Goal: Navigation & Orientation: Find specific page/section

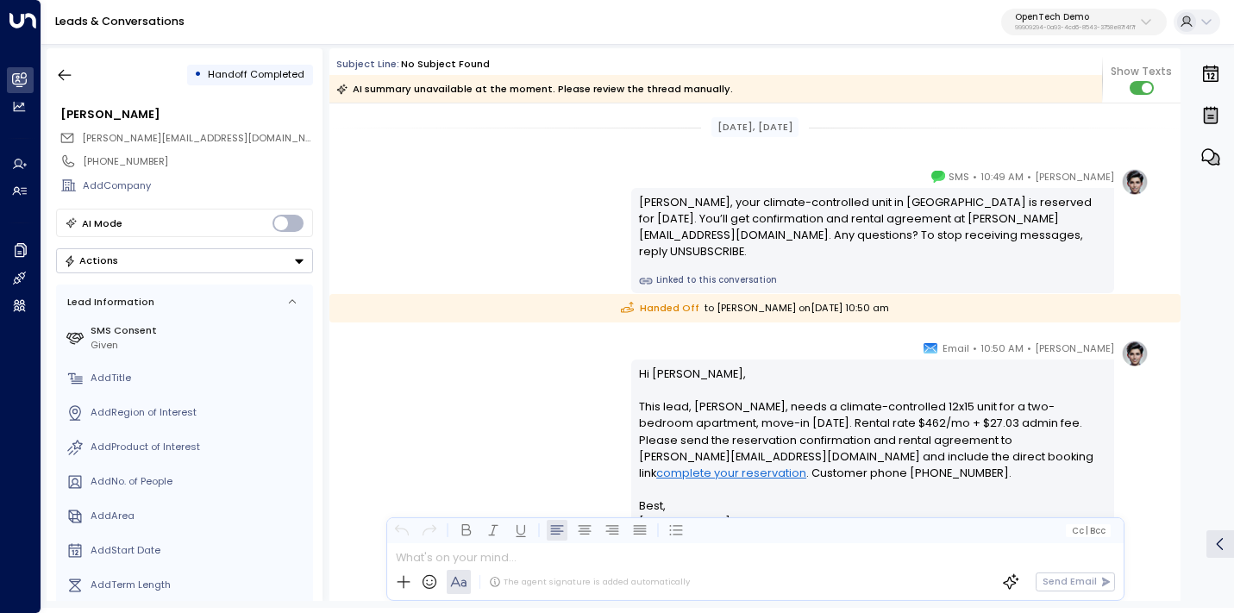
scroll to position [123, 0]
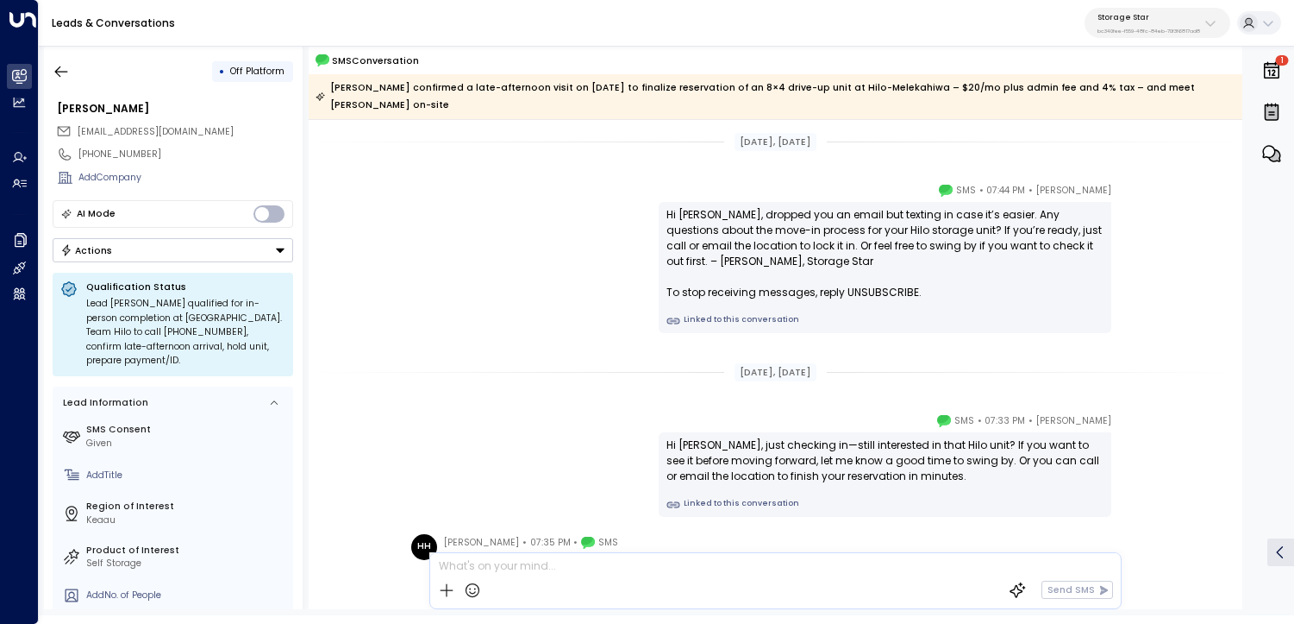
click at [750, 314] on link "Linked to this conversation" at bounding box center [885, 321] width 437 height 14
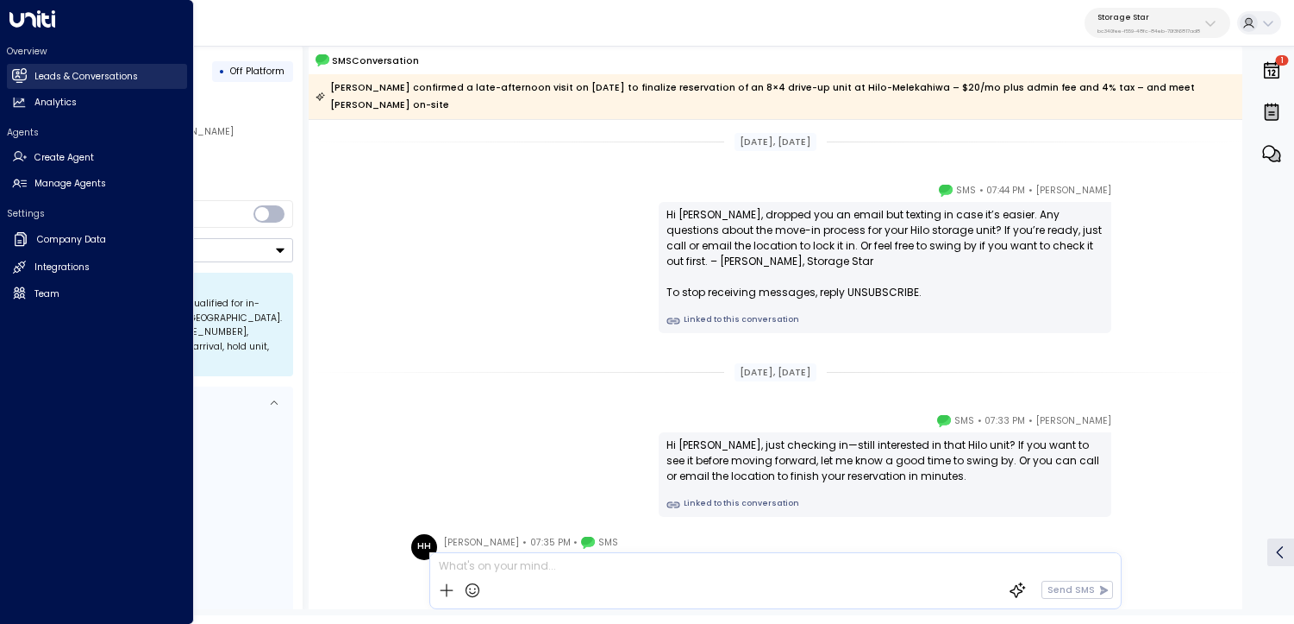
click at [26, 69] on link "Leads & Conversations Leads & Conversations" at bounding box center [97, 76] width 180 height 25
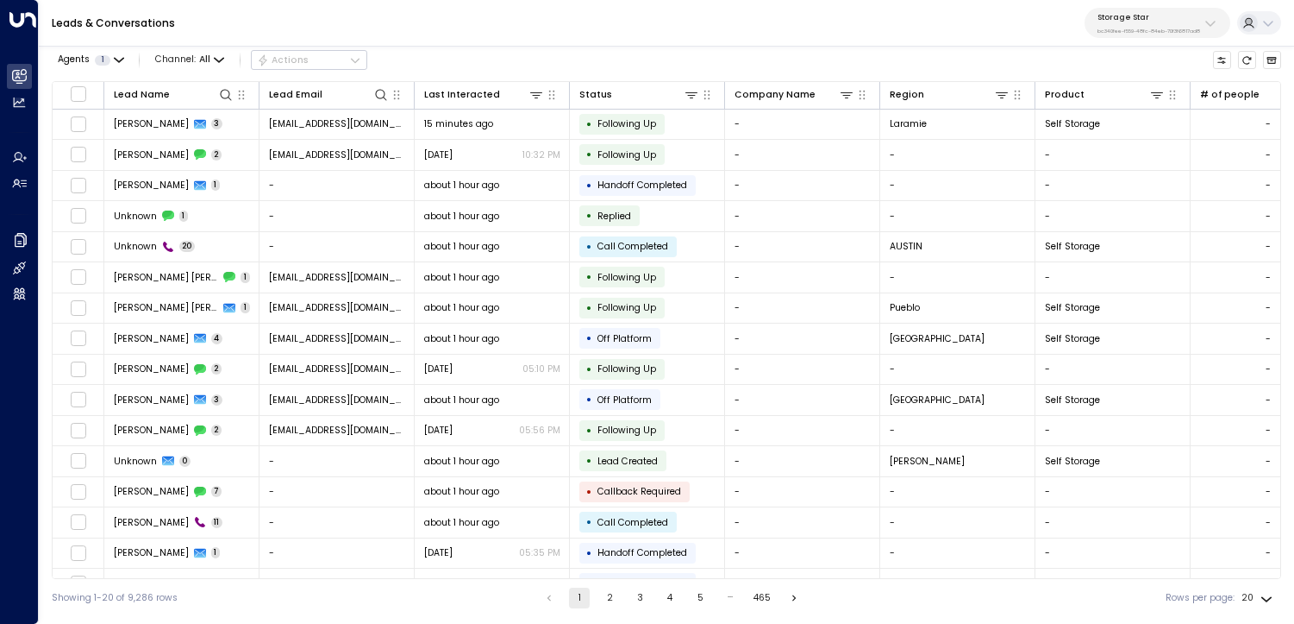
click at [611, 597] on button "2" at bounding box center [609, 597] width 21 height 21
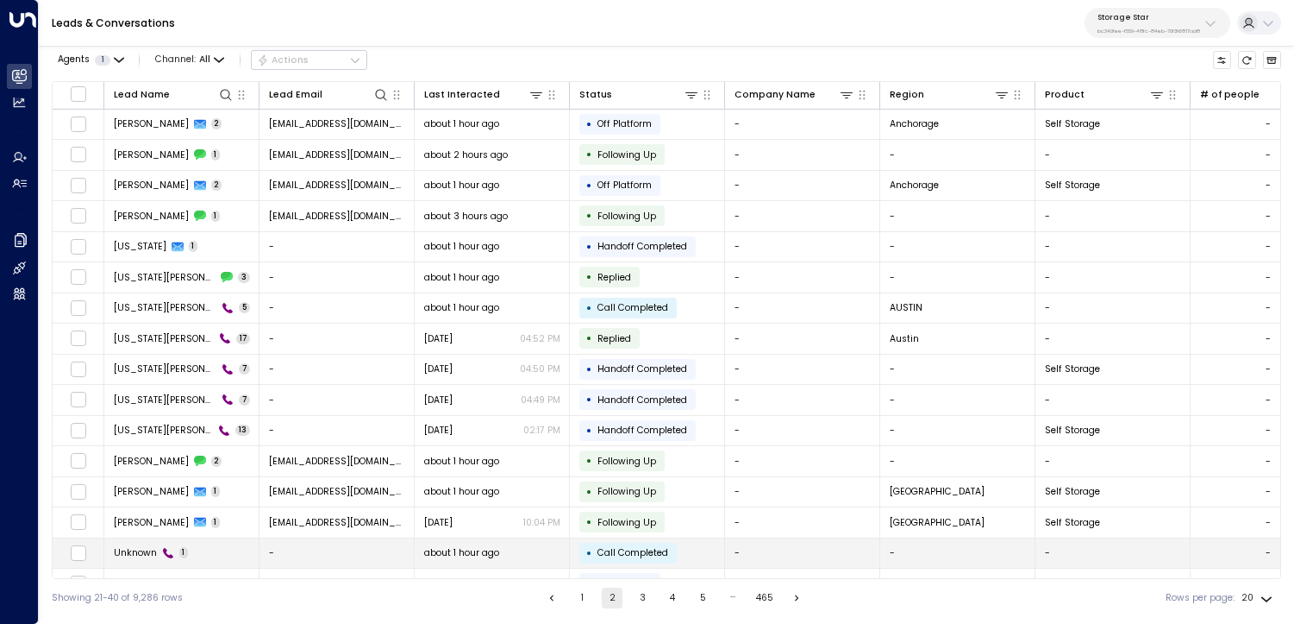
scroll to position [1, 0]
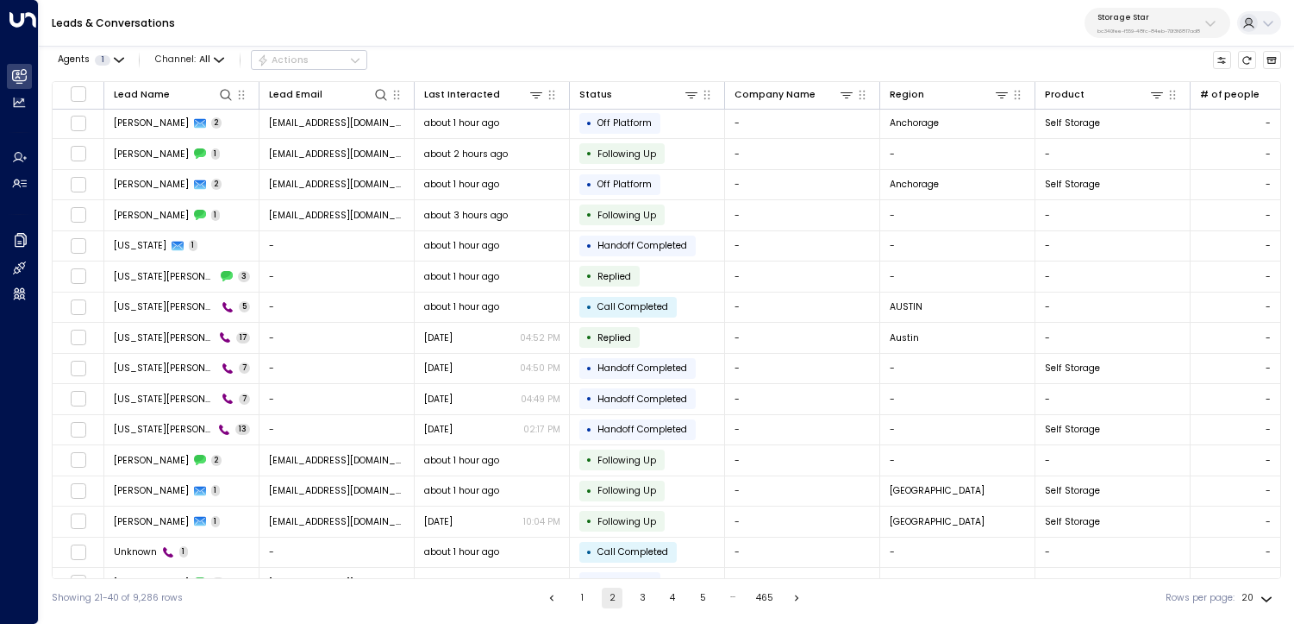
click at [641, 597] on button "3" at bounding box center [642, 597] width 21 height 21
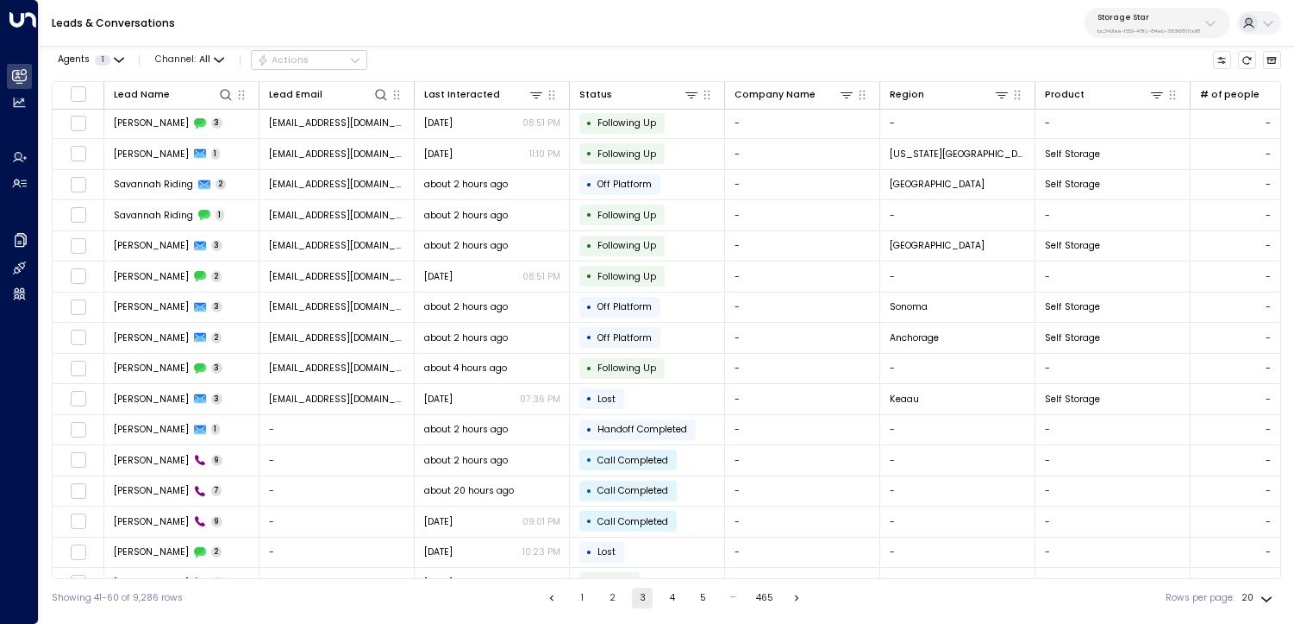
click at [662, 592] on button "4" at bounding box center [672, 597] width 21 height 21
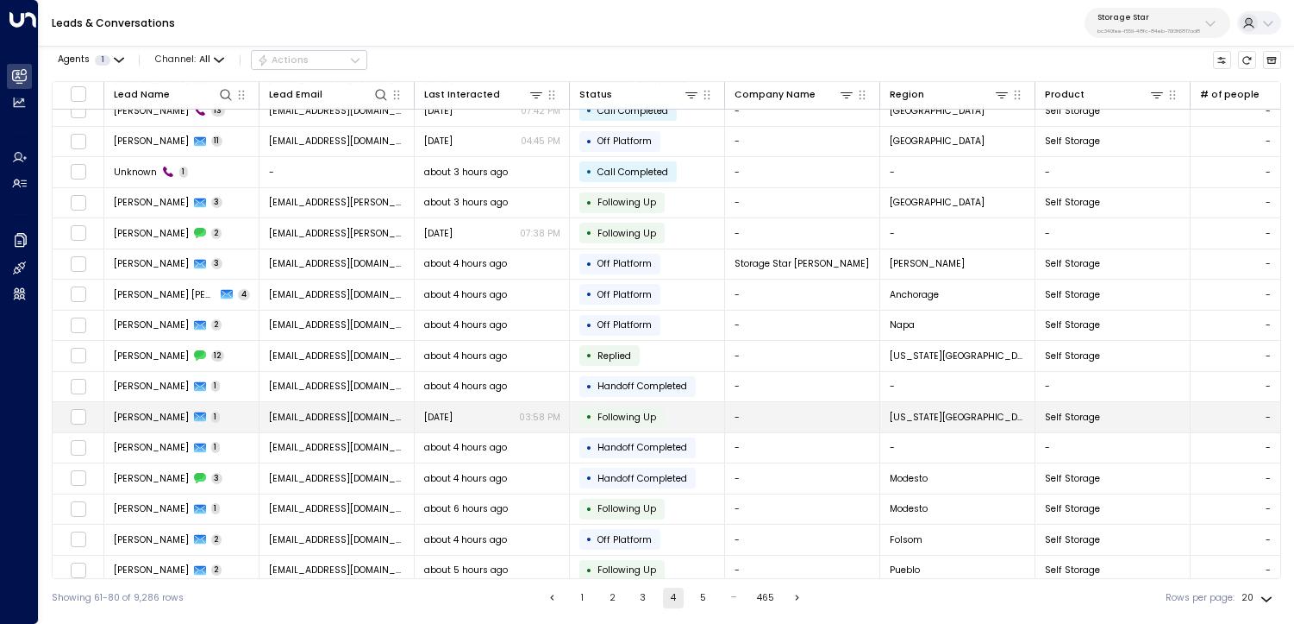
scroll to position [147, 0]
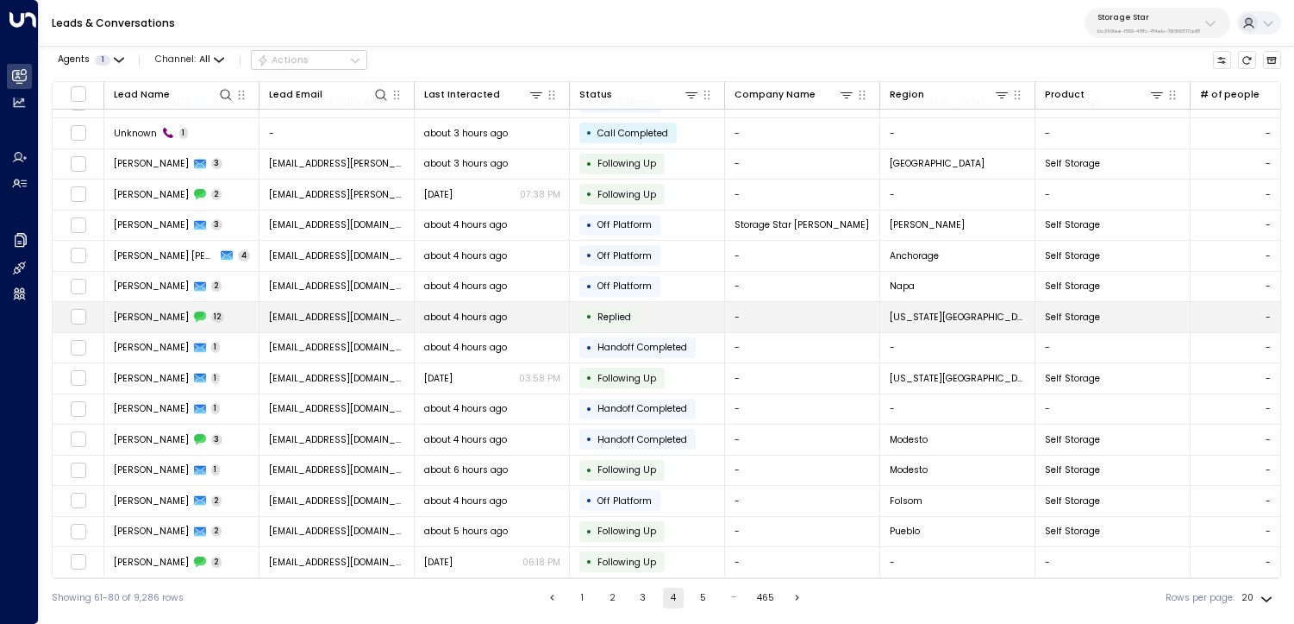
click at [480, 317] on span "about 4 hours ago" at bounding box center [465, 316] width 83 height 13
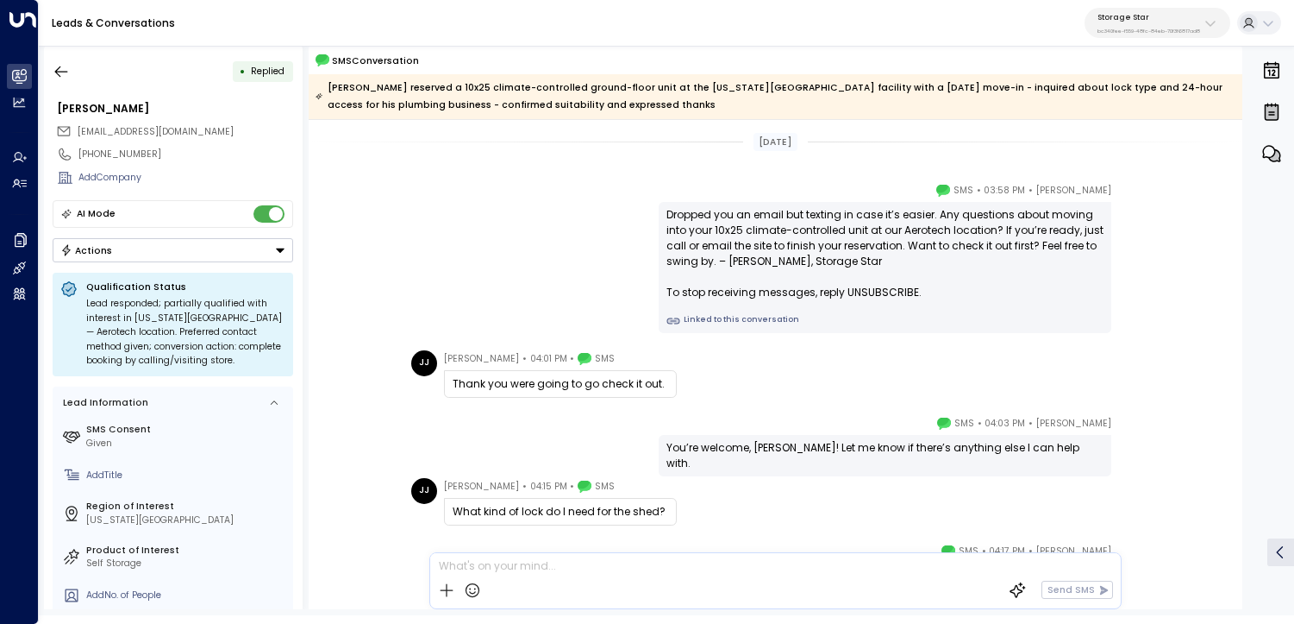
click at [697, 321] on link "Linked to this conversation" at bounding box center [885, 321] width 437 height 14
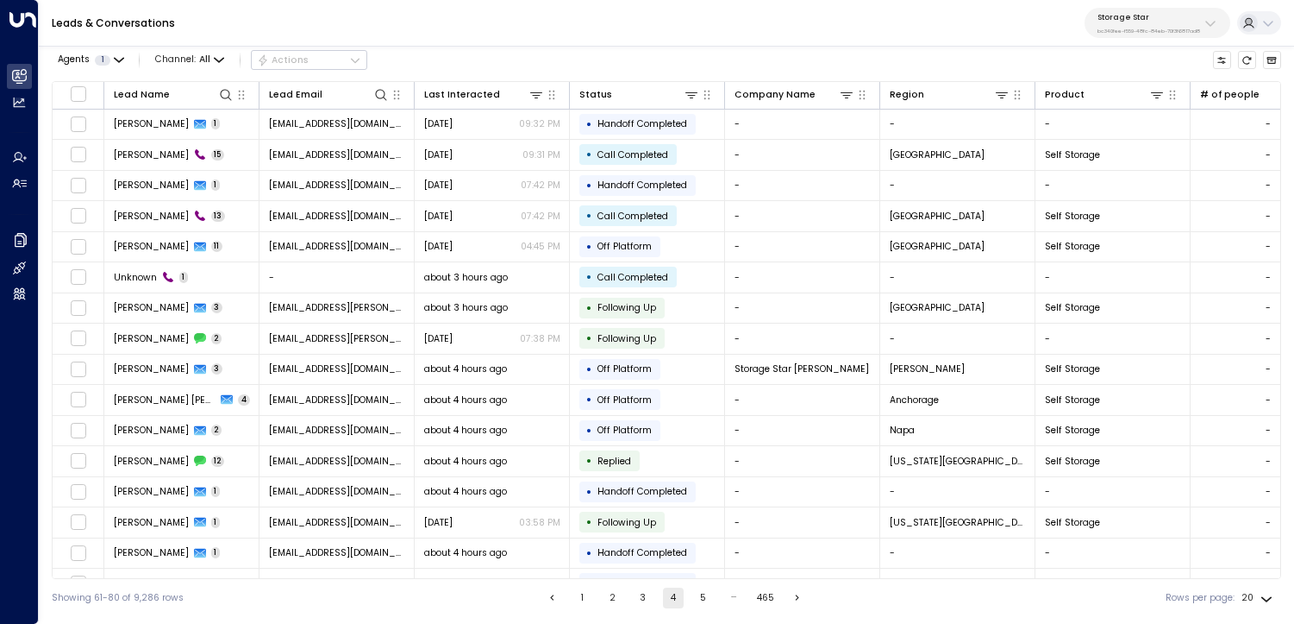
click at [700, 596] on button "5" at bounding box center [703, 597] width 21 height 21
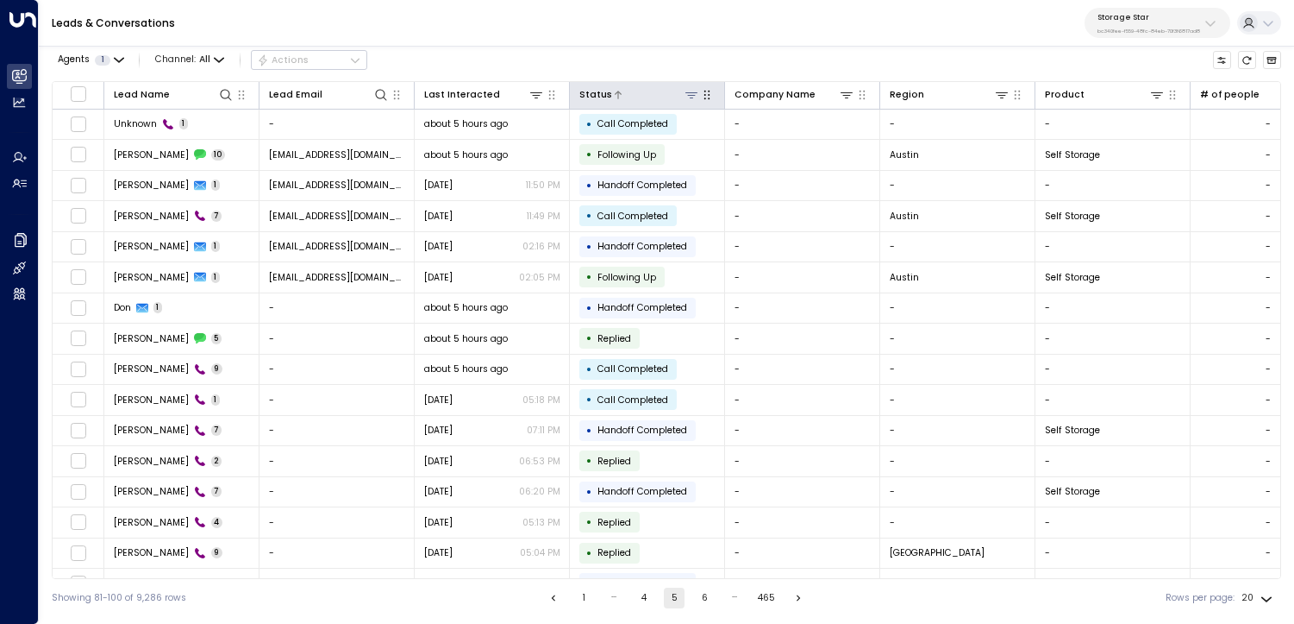
click at [690, 96] on icon at bounding box center [692, 95] width 14 height 14
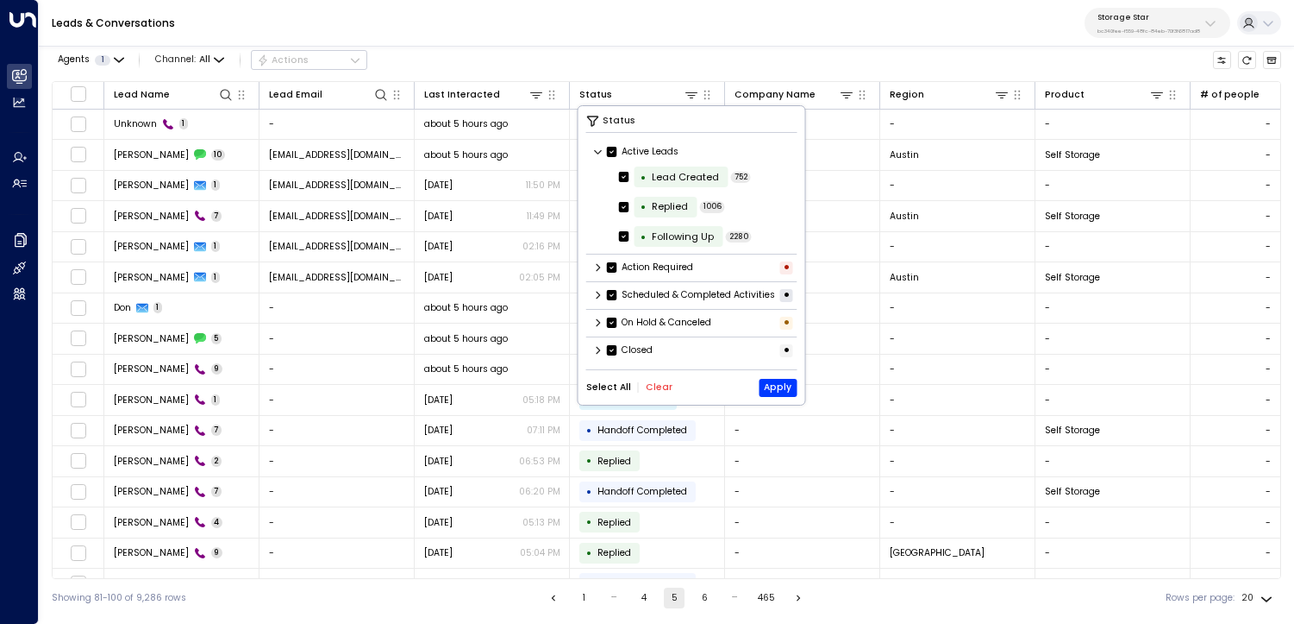
click at [598, 300] on icon at bounding box center [598, 295] width 10 height 10
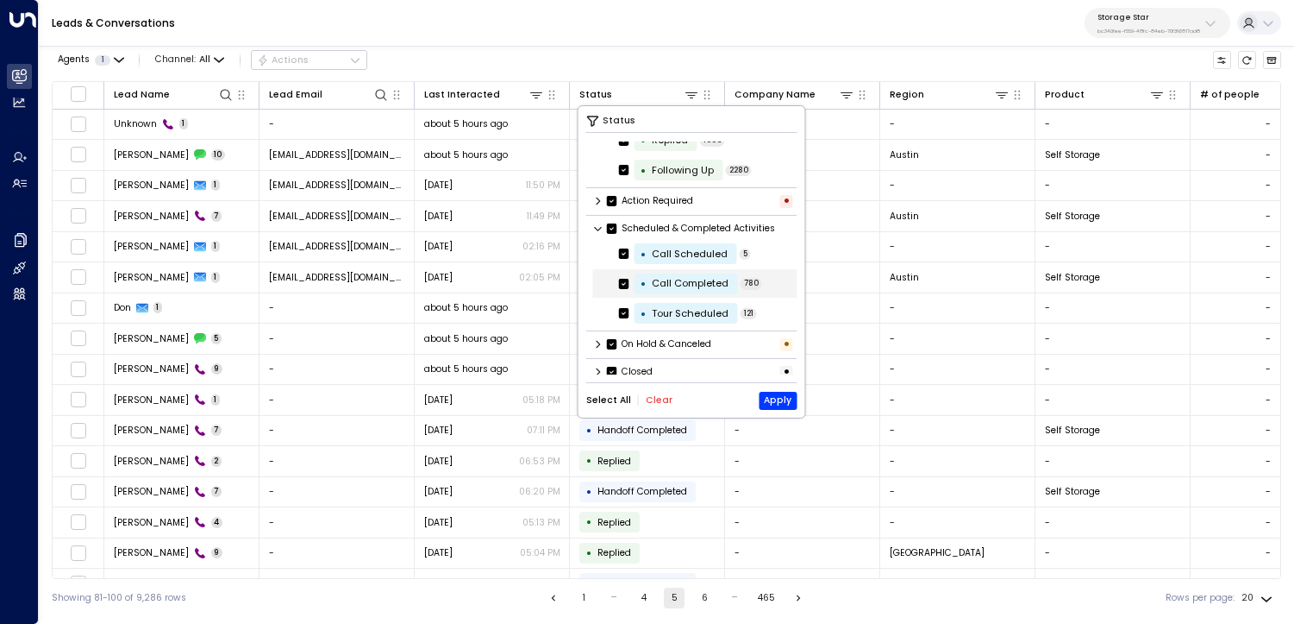
scroll to position [74, 0]
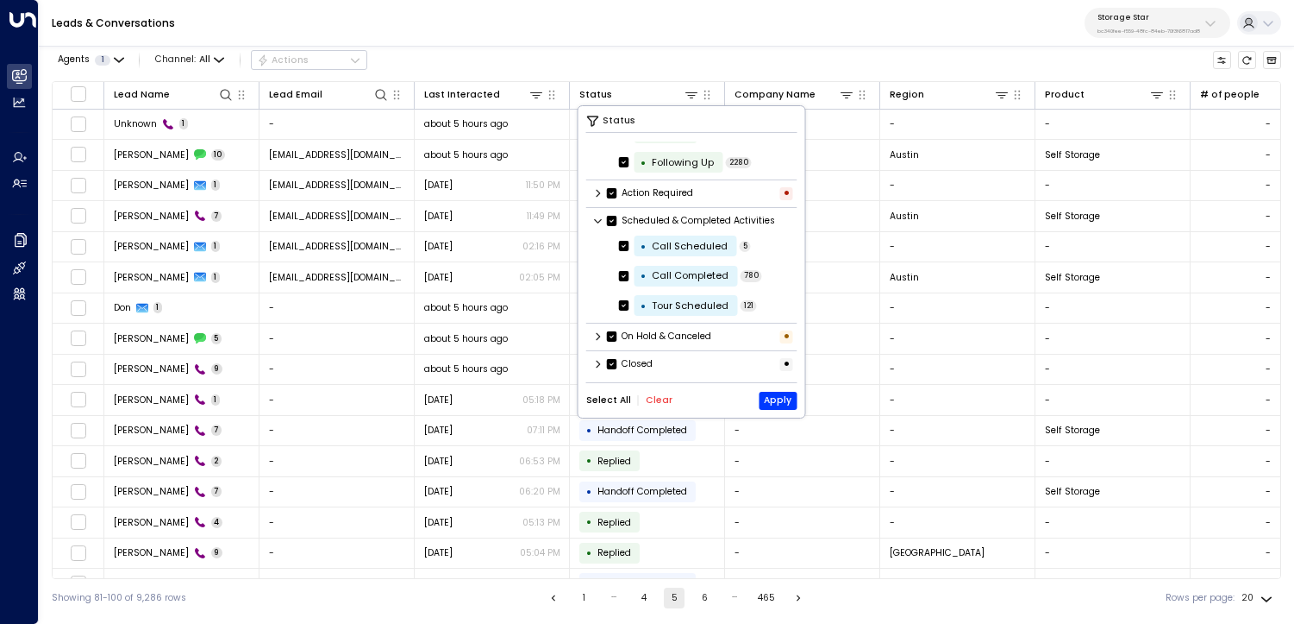
click at [648, 399] on button "Clear" at bounding box center [659, 400] width 27 height 10
click at [784, 403] on button "Apply" at bounding box center [778, 401] width 38 height 18
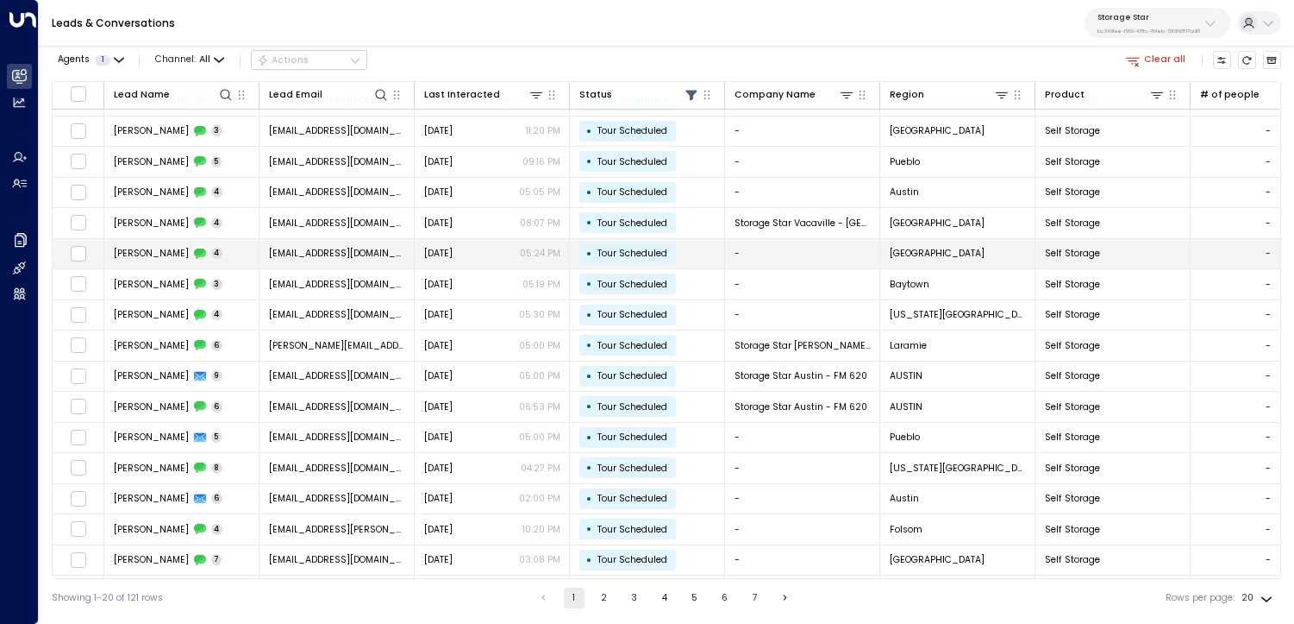
scroll to position [147, 0]
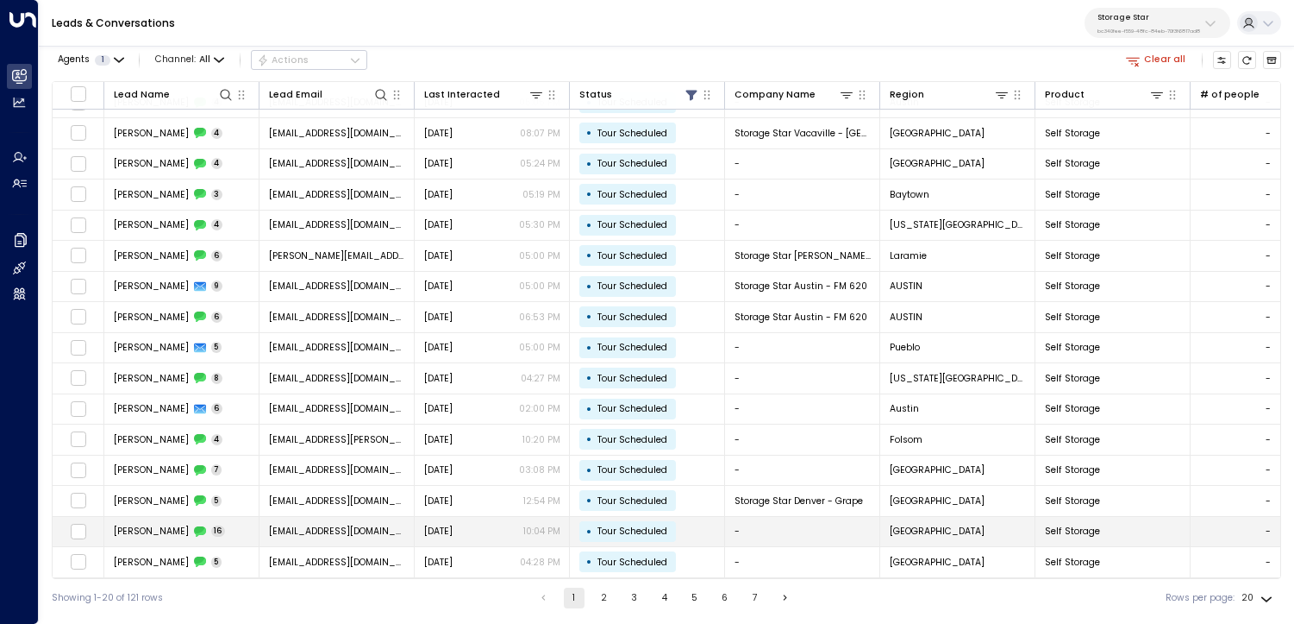
click at [189, 526] on span "Maria Auxiliadora Peralta" at bounding box center [151, 530] width 75 height 13
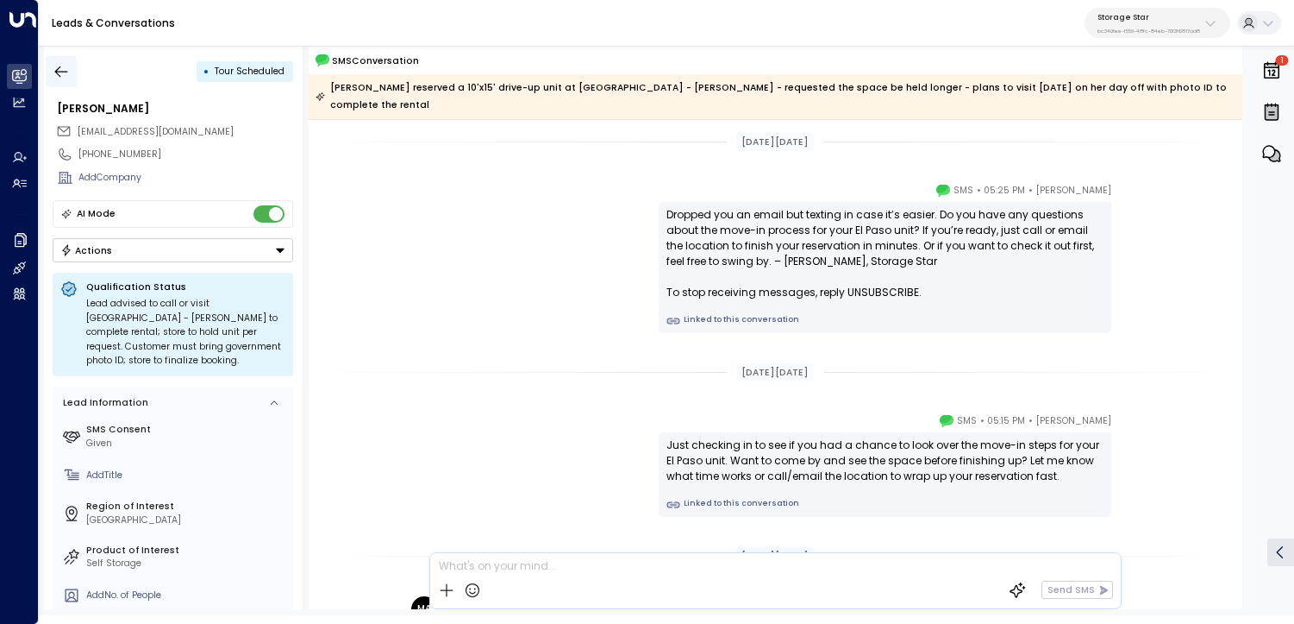
click at [60, 69] on icon "button" at bounding box center [61, 71] width 17 height 17
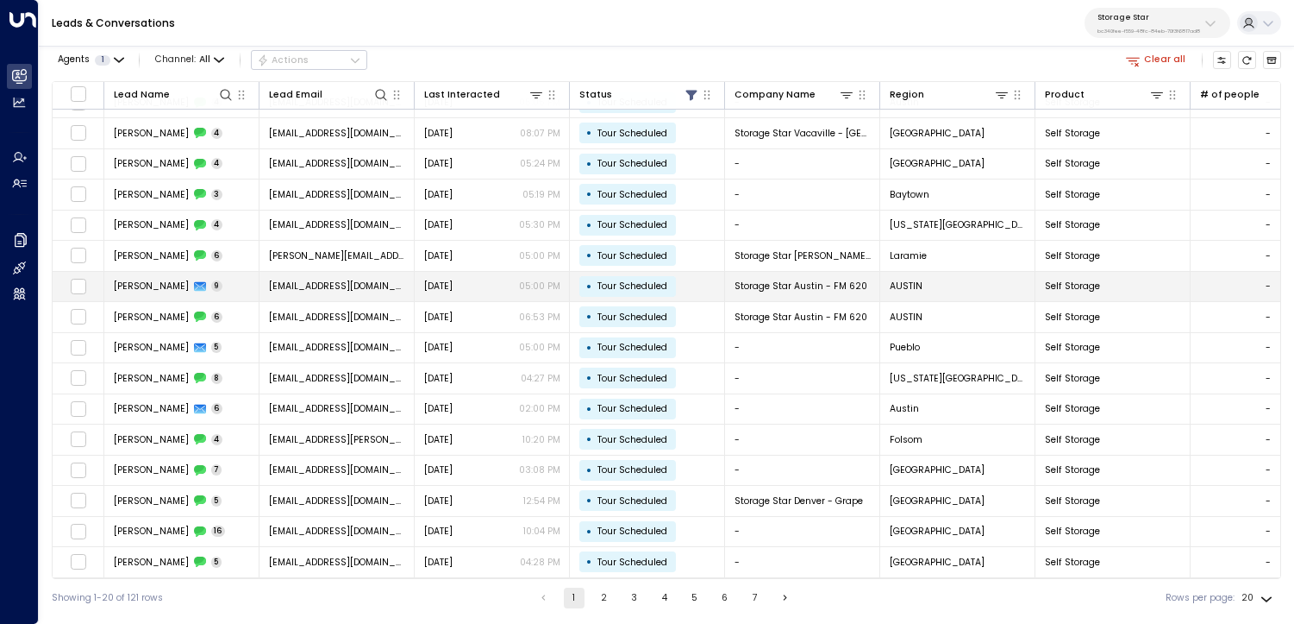
scroll to position [147, 0]
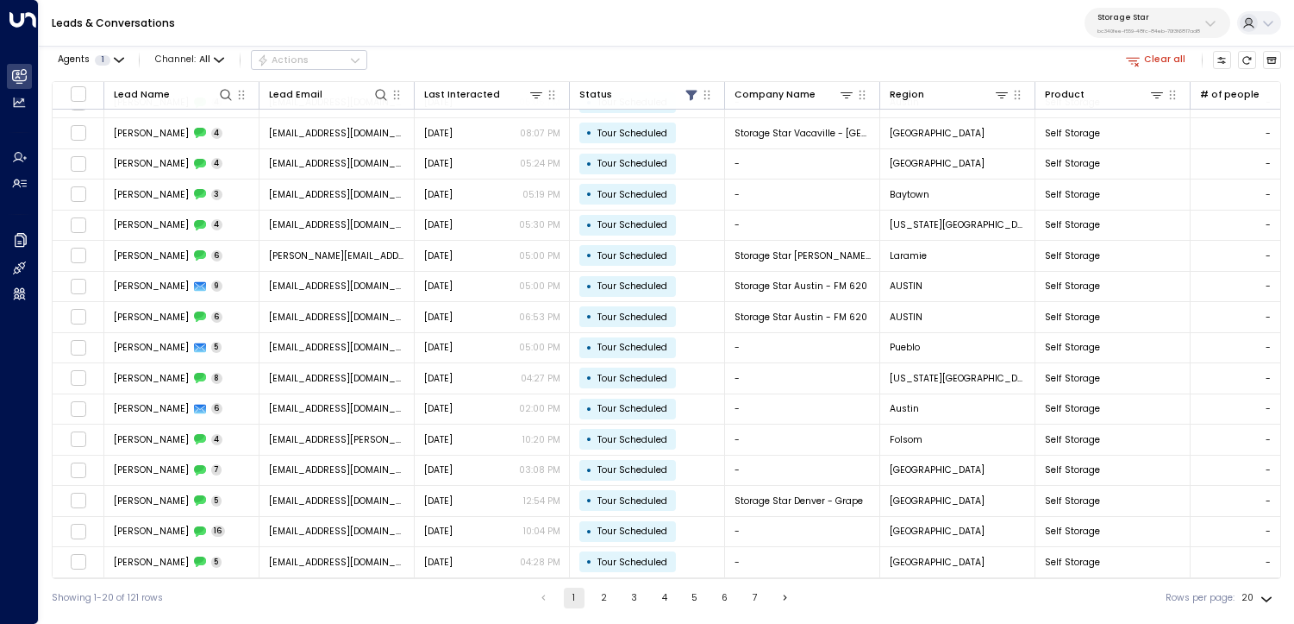
click at [600, 592] on button "2" at bounding box center [604, 597] width 21 height 21
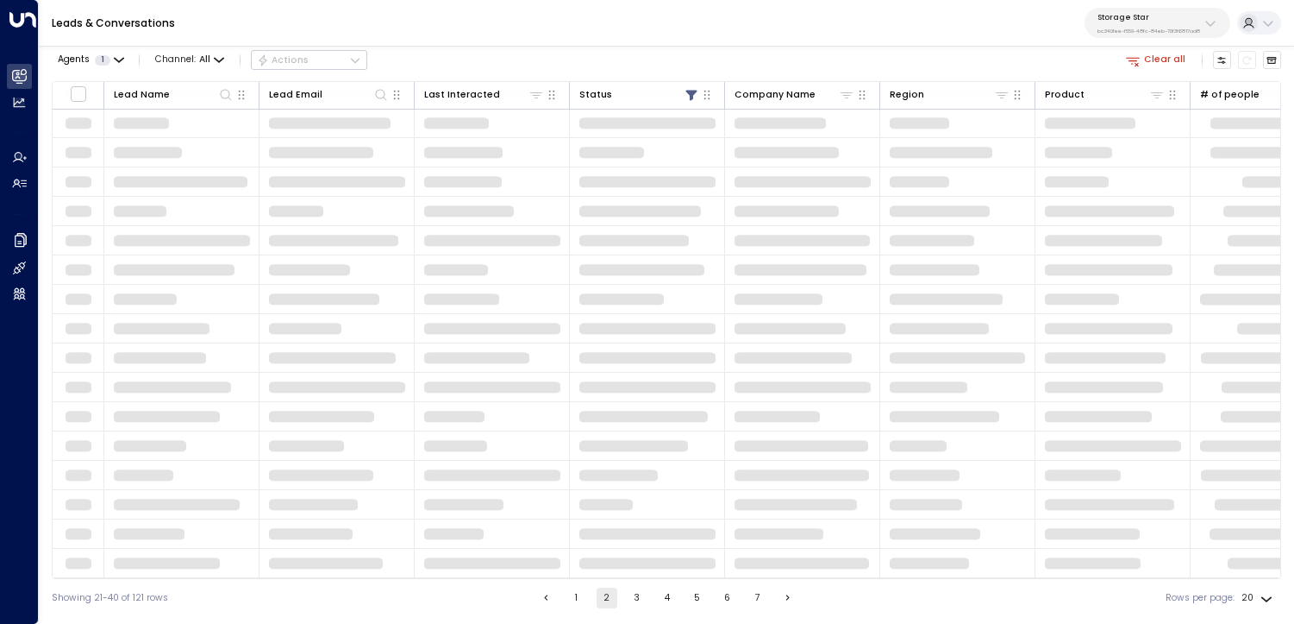
scroll to position [147, 0]
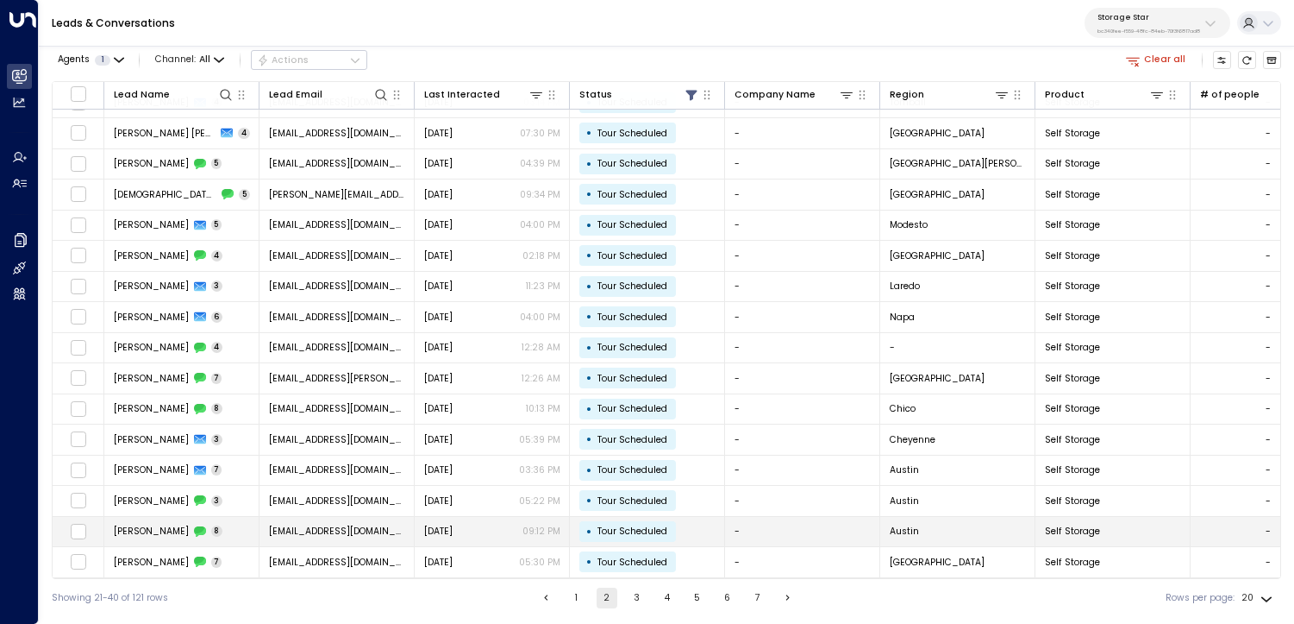
click at [392, 521] on td "wonphie@gmail.com" at bounding box center [337, 532] width 155 height 30
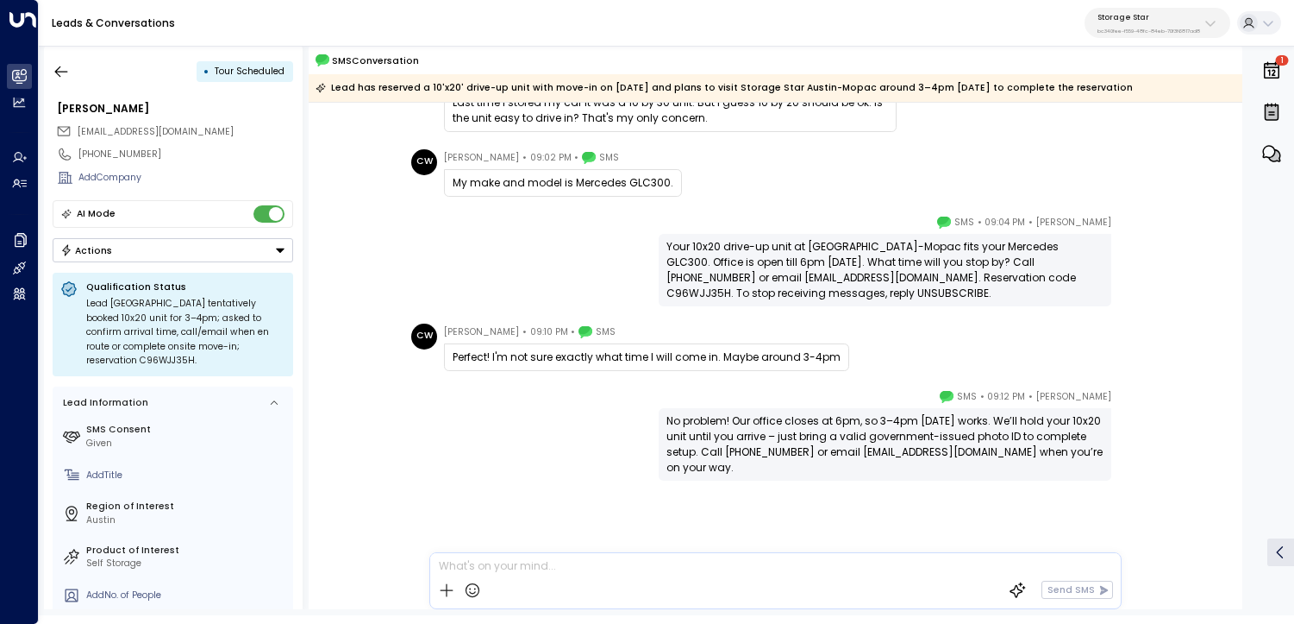
scroll to position [529, 0]
click at [68, 78] on icon "button" at bounding box center [61, 71] width 17 height 17
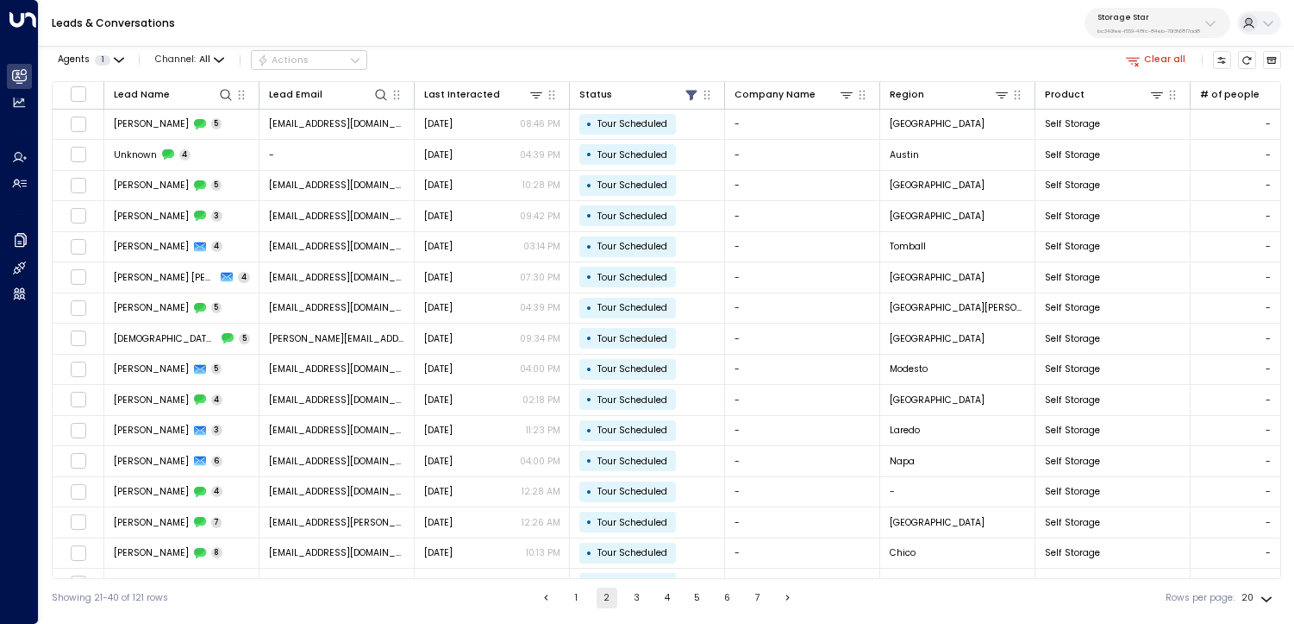
click at [638, 599] on button "3" at bounding box center [637, 597] width 21 height 21
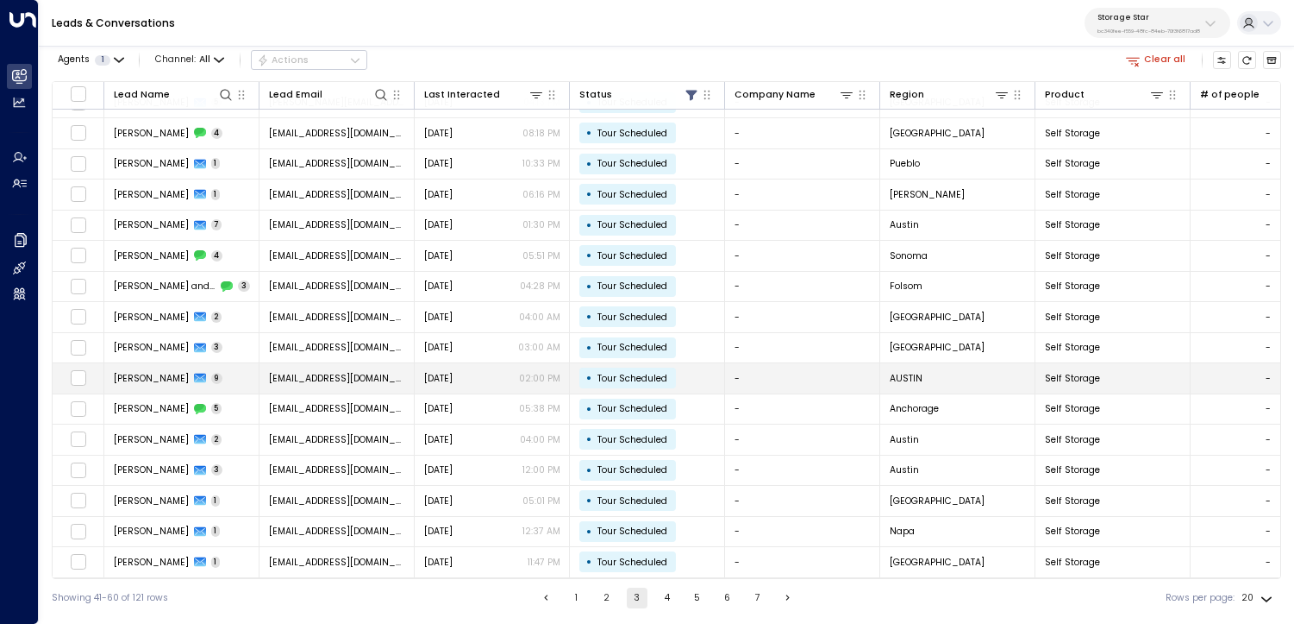
scroll to position [147, 0]
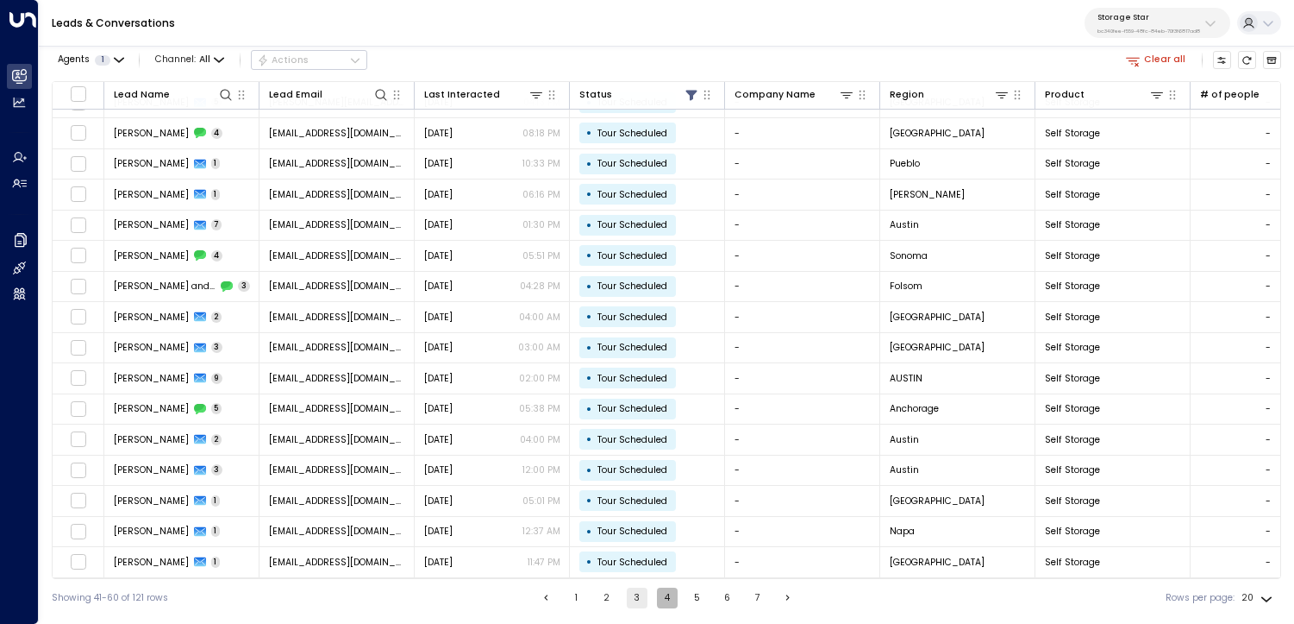
click at [657, 598] on button "4" at bounding box center [667, 597] width 21 height 21
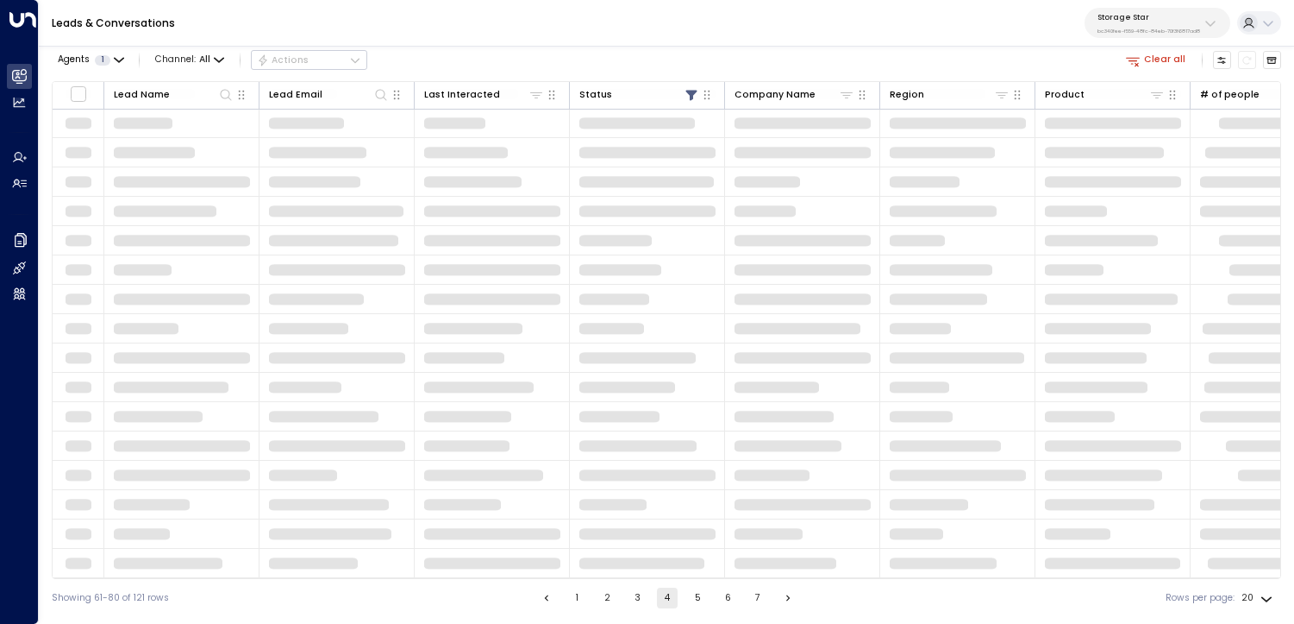
scroll to position [147, 0]
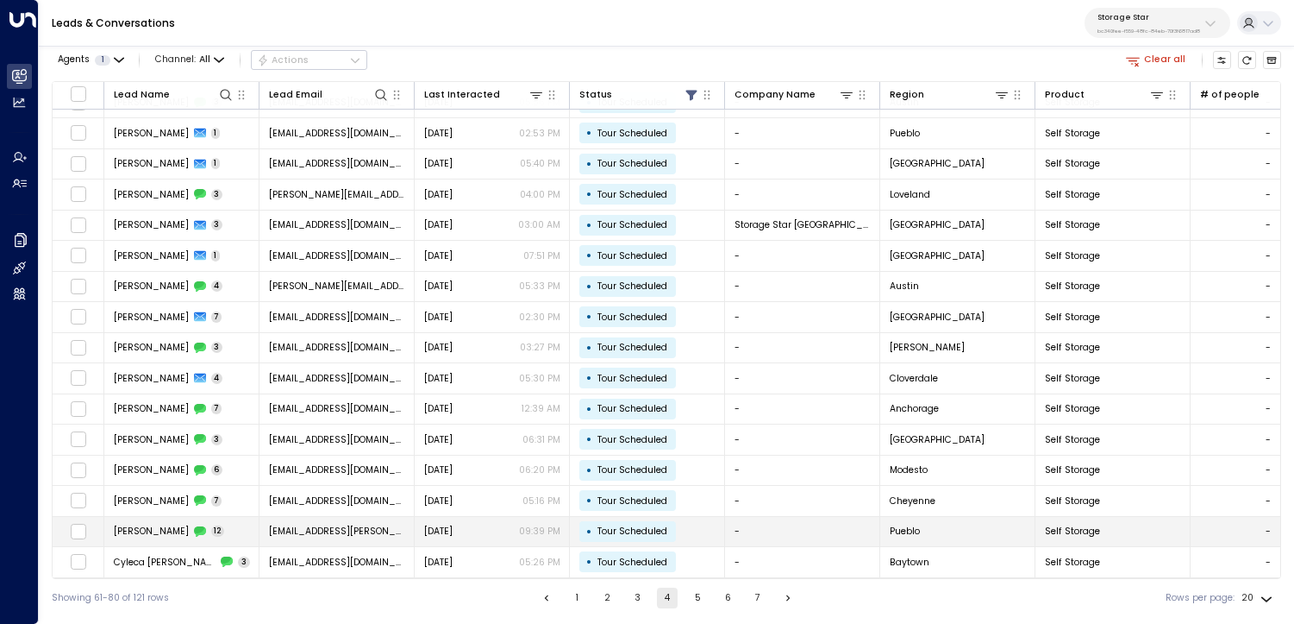
click at [399, 517] on td "Victoria.rosales@gmail.com" at bounding box center [337, 532] width 155 height 30
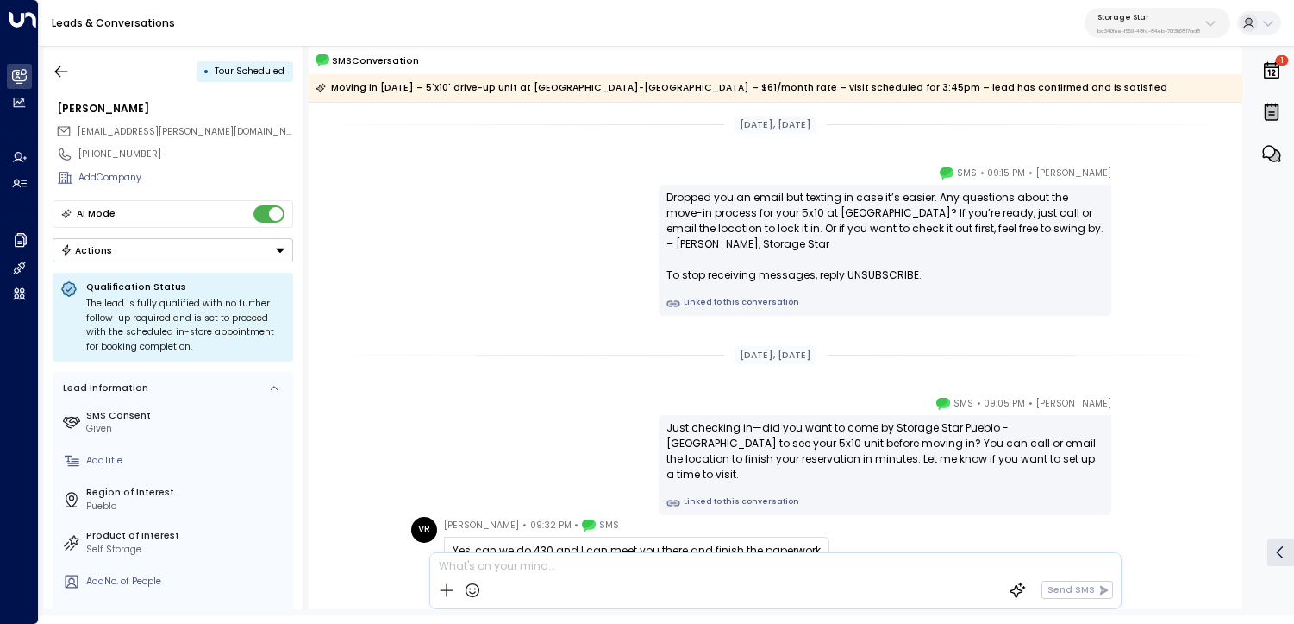
click at [734, 297] on link "Linked to this conversation" at bounding box center [885, 304] width 437 height 14
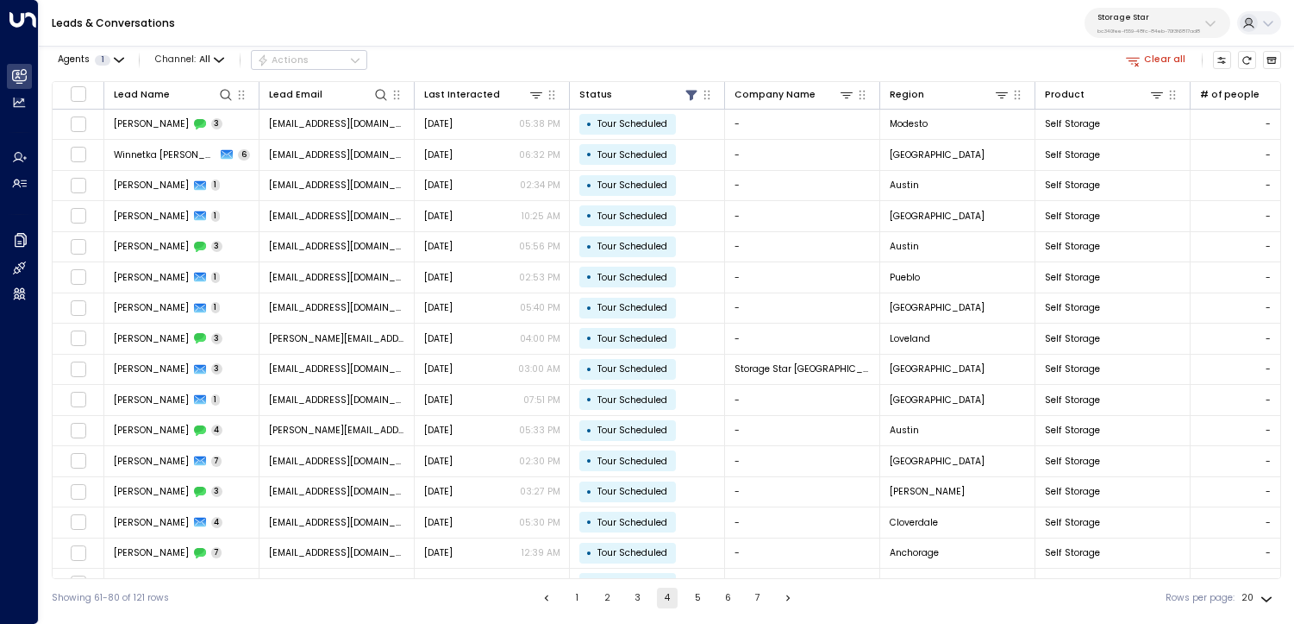
click at [695, 597] on button "5" at bounding box center [697, 597] width 21 height 21
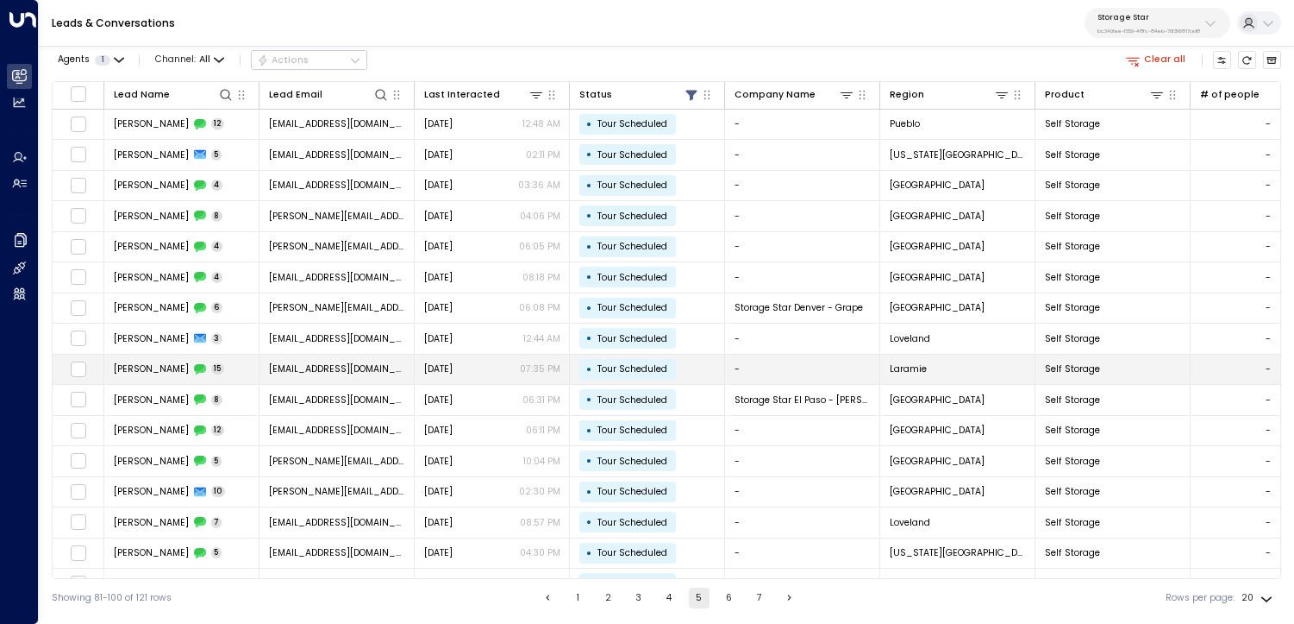
click at [516, 371] on div "Jun 30, 2025 07:35 PM" at bounding box center [492, 368] width 136 height 13
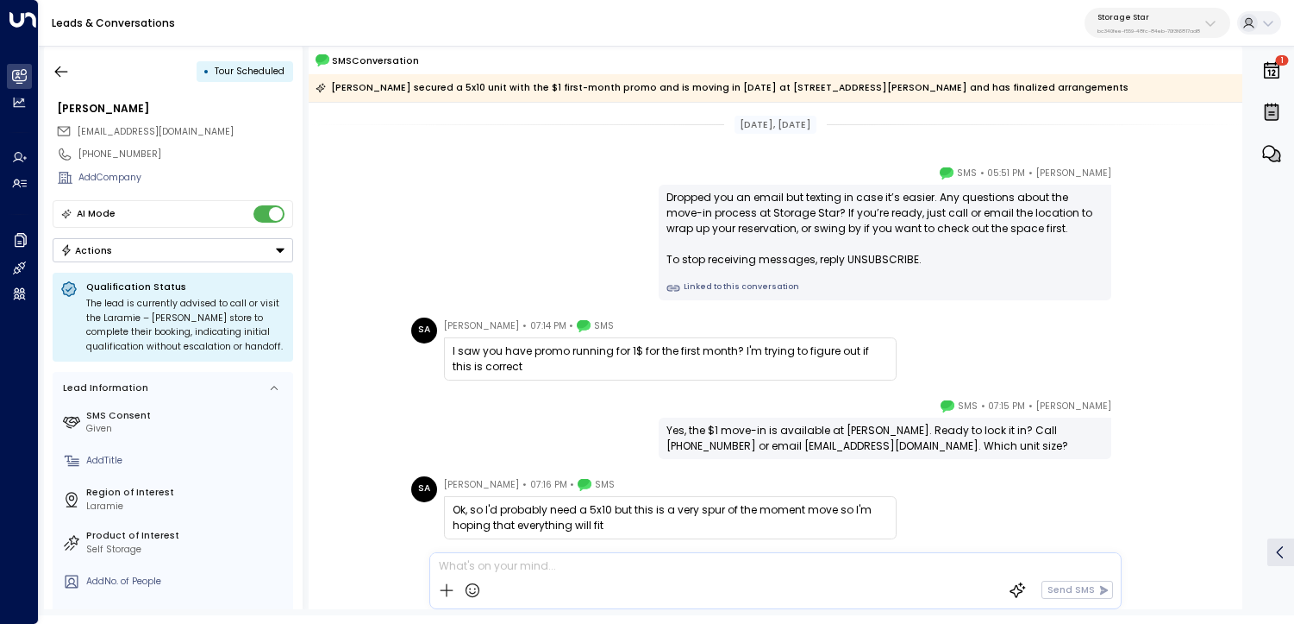
click at [760, 285] on link "Linked to this conversation" at bounding box center [885, 288] width 437 height 14
click at [64, 75] on icon "button" at bounding box center [61, 71] width 17 height 17
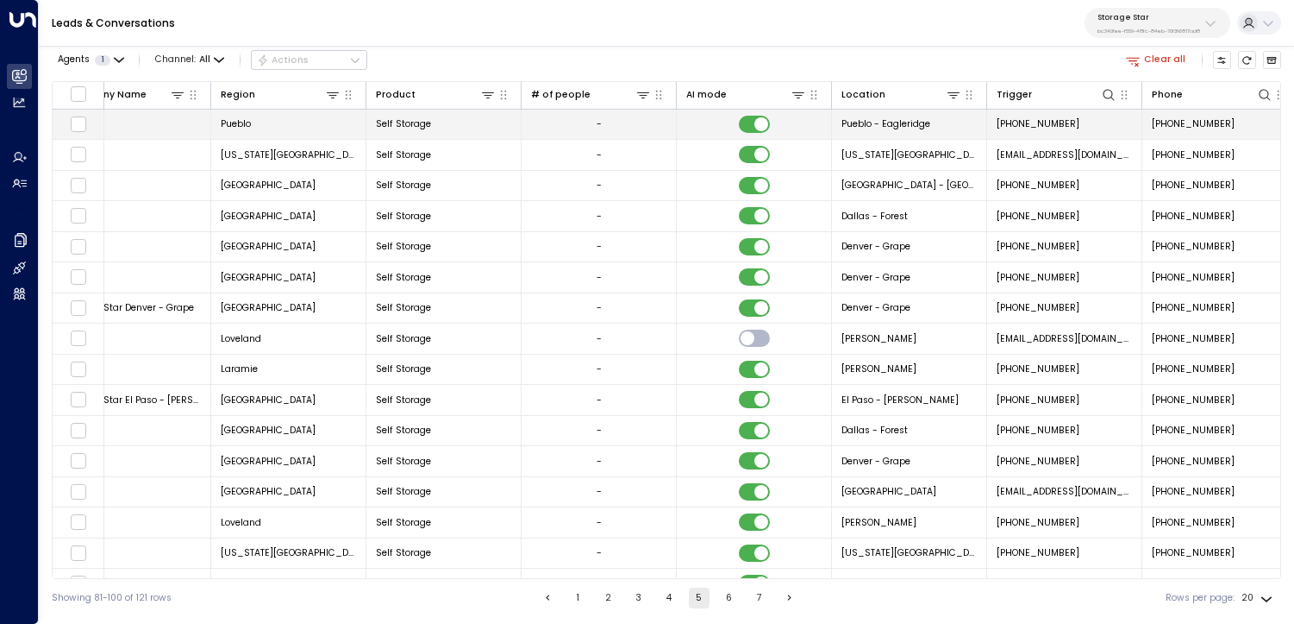
scroll to position [0, 695]
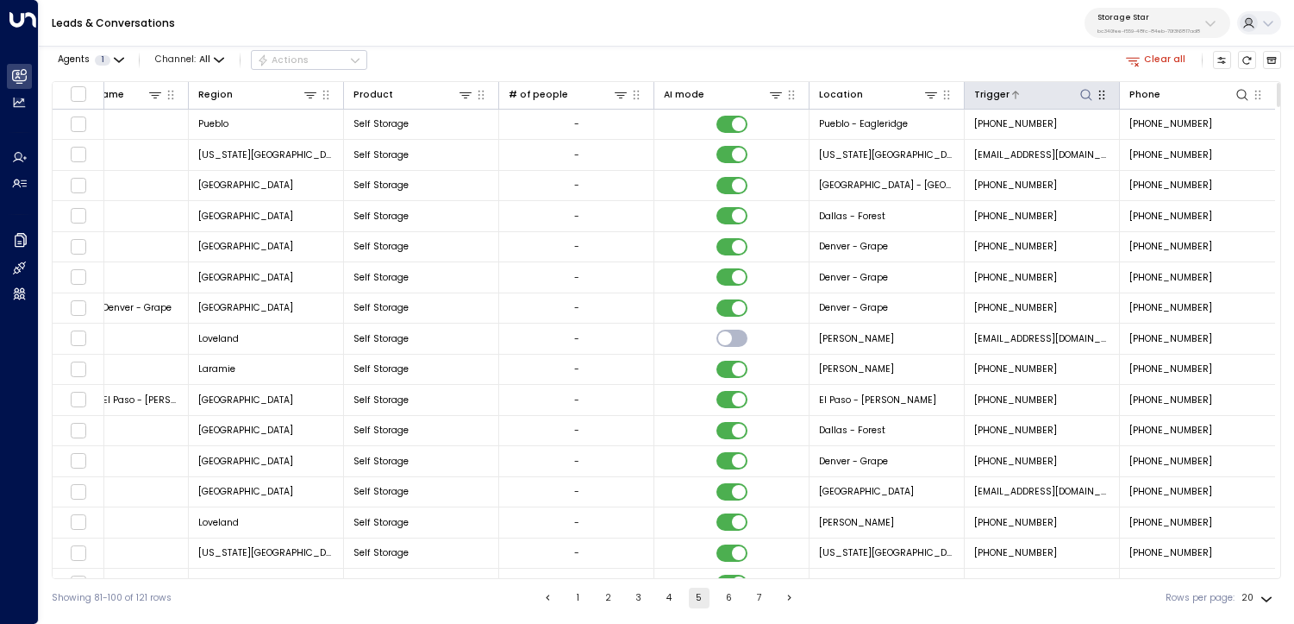
click at [1080, 88] on icon at bounding box center [1087, 95] width 14 height 14
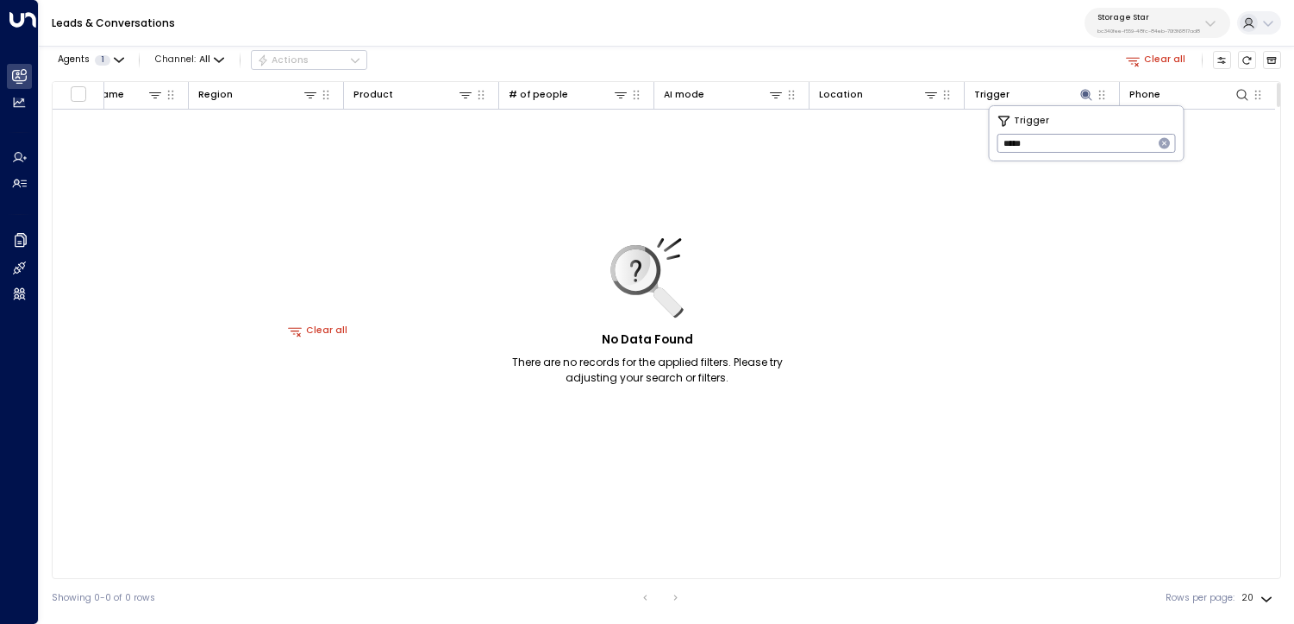
scroll to position [0, 691]
type input "*"
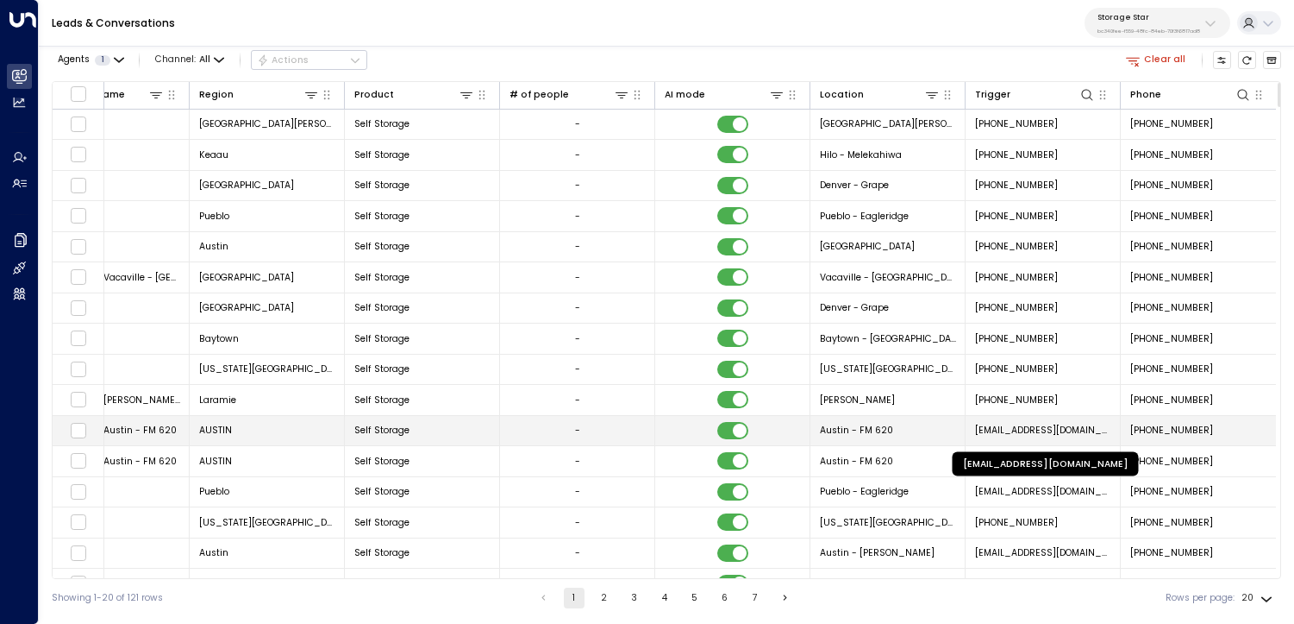
click at [1058, 424] on span "no-reply-facilities@sparefoot.com" at bounding box center [1043, 429] width 136 height 13
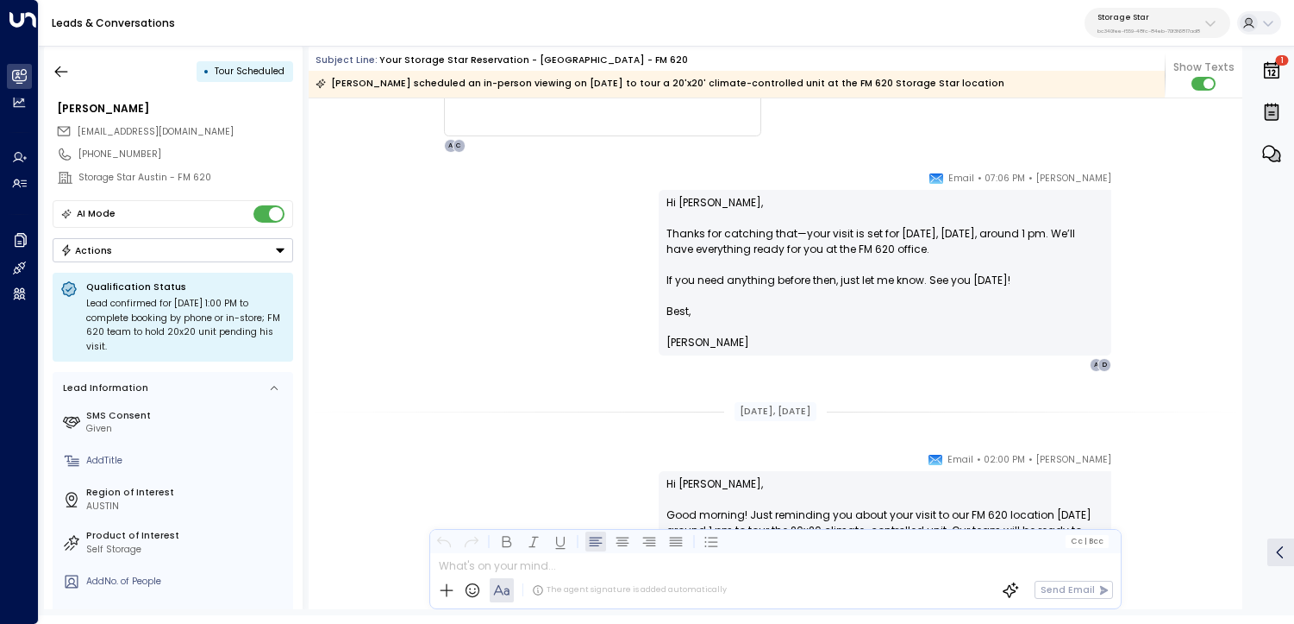
scroll to position [3325, 0]
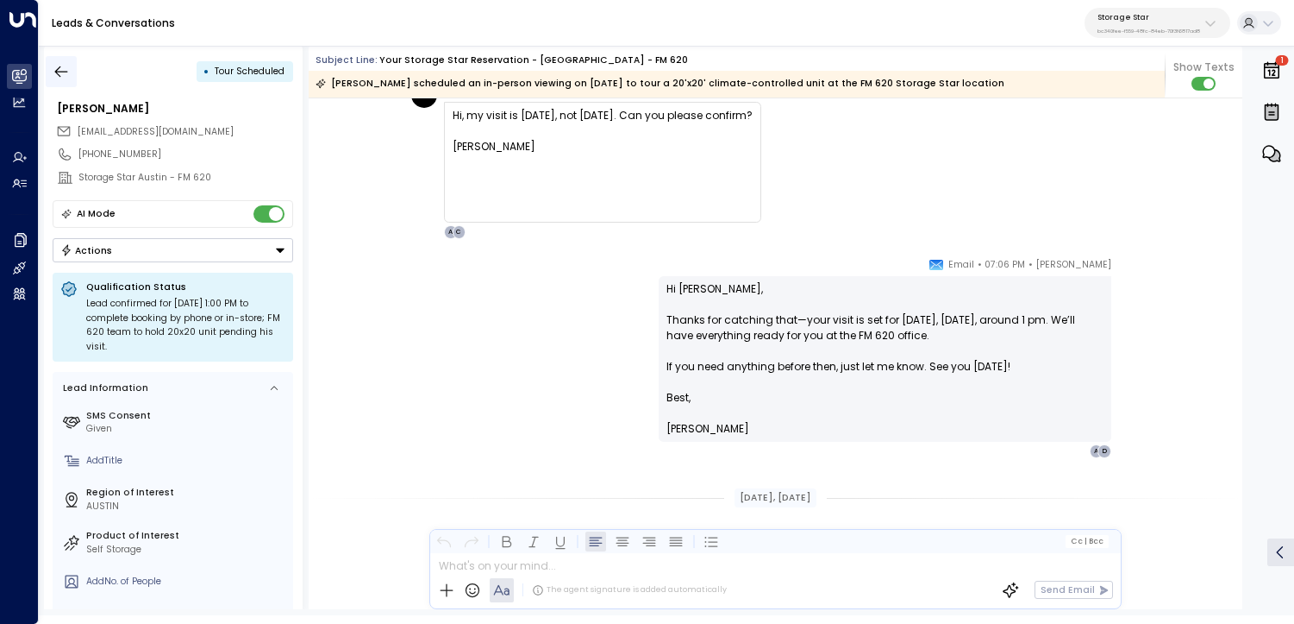
click at [67, 78] on icon "button" at bounding box center [61, 71] width 17 height 17
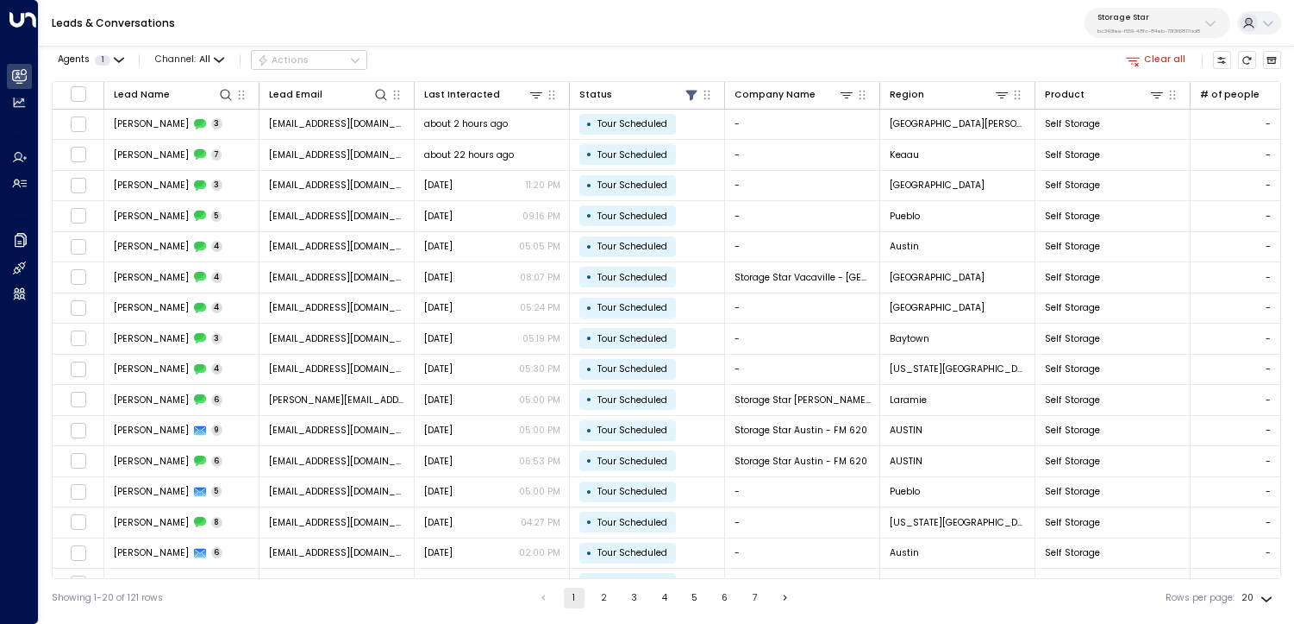
click at [1150, 61] on button "Clear all" at bounding box center [1156, 60] width 71 height 18
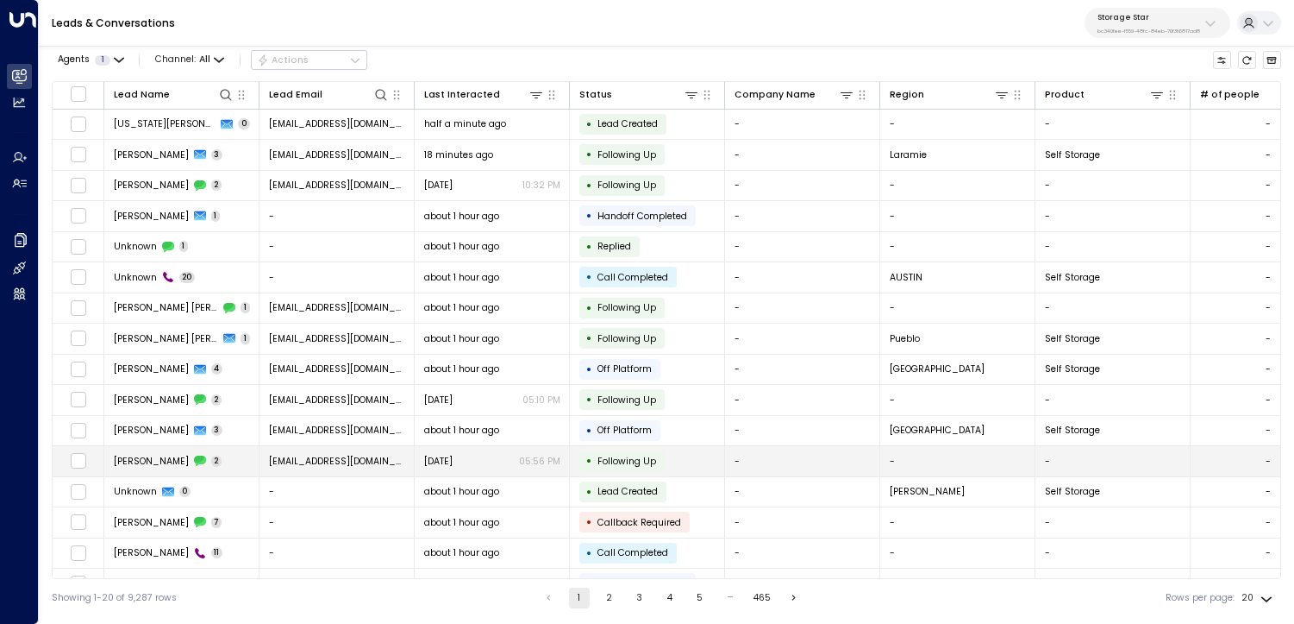
scroll to position [147, 0]
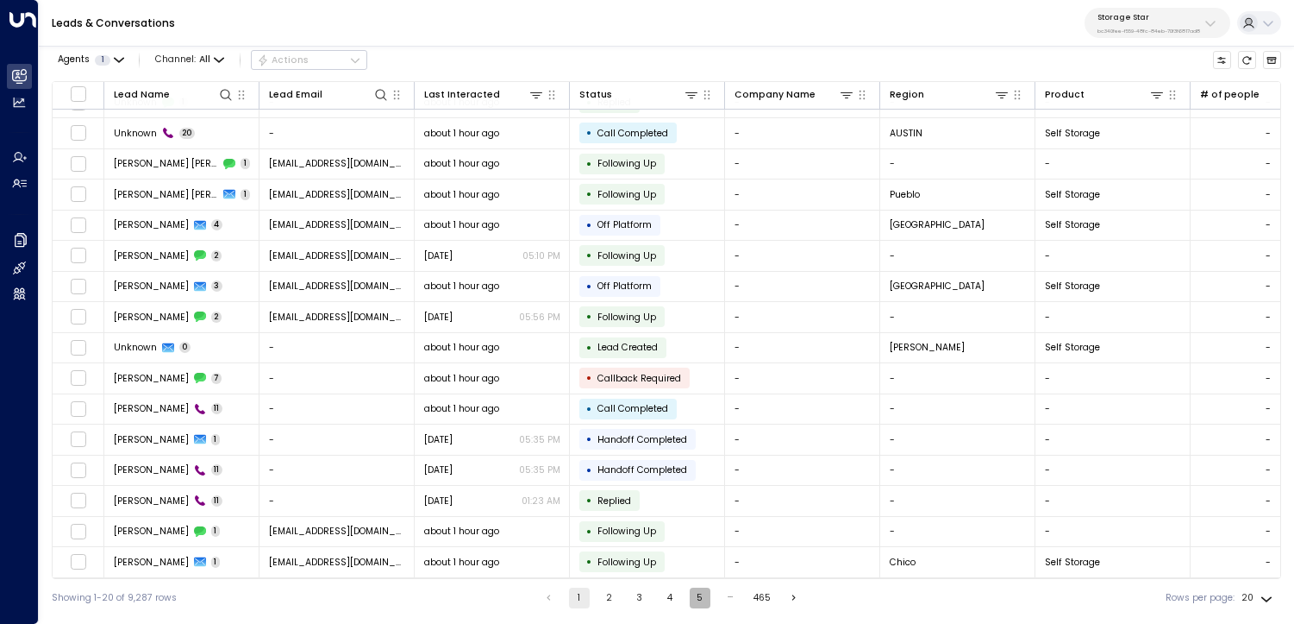
click at [694, 592] on button "5" at bounding box center [700, 597] width 21 height 21
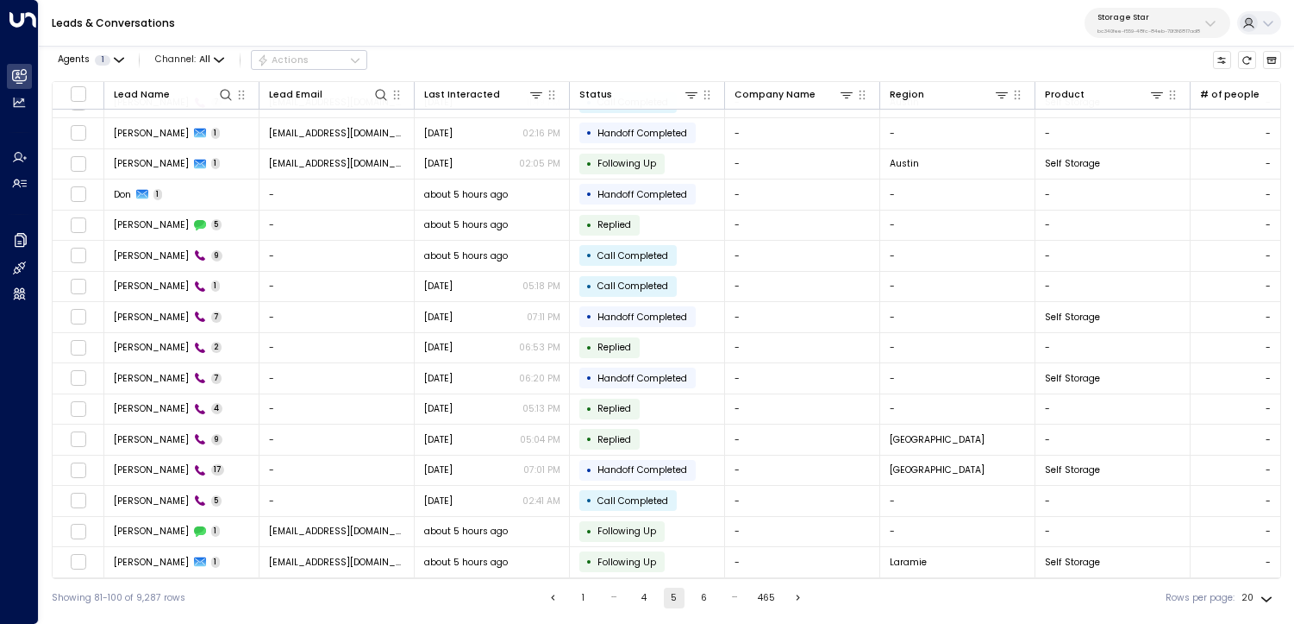
click at [699, 595] on button "6" at bounding box center [704, 597] width 21 height 21
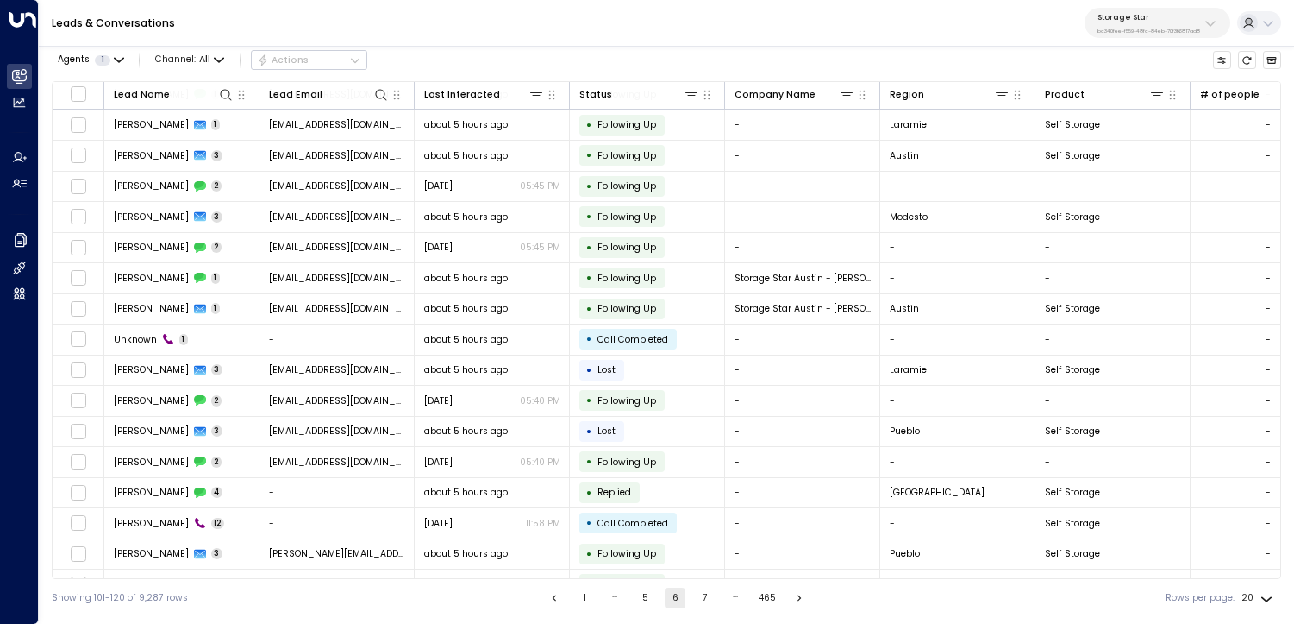
scroll to position [147, 0]
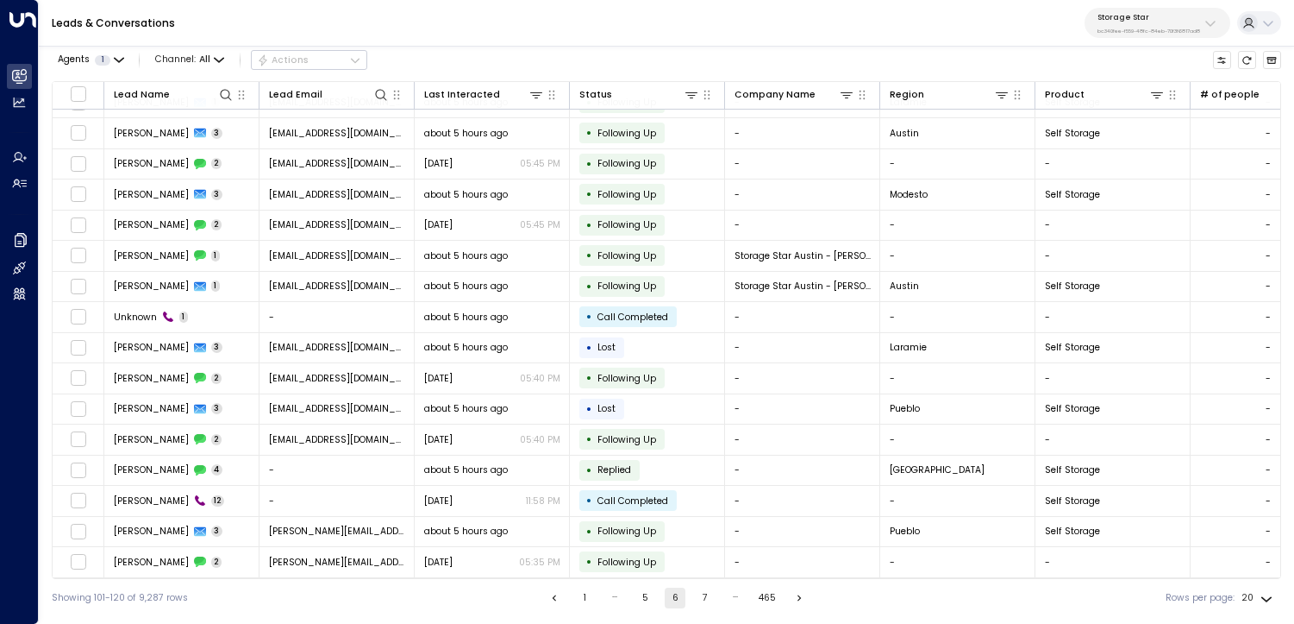
click at [704, 592] on button "7" at bounding box center [705, 597] width 21 height 21
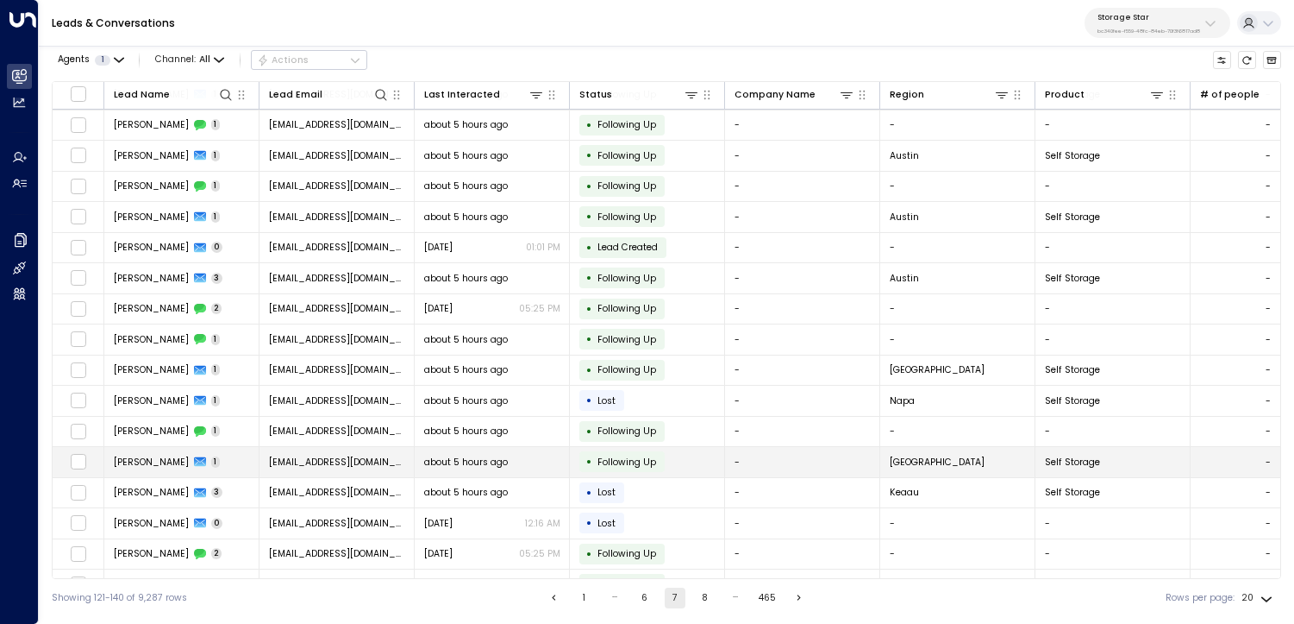
scroll to position [147, 0]
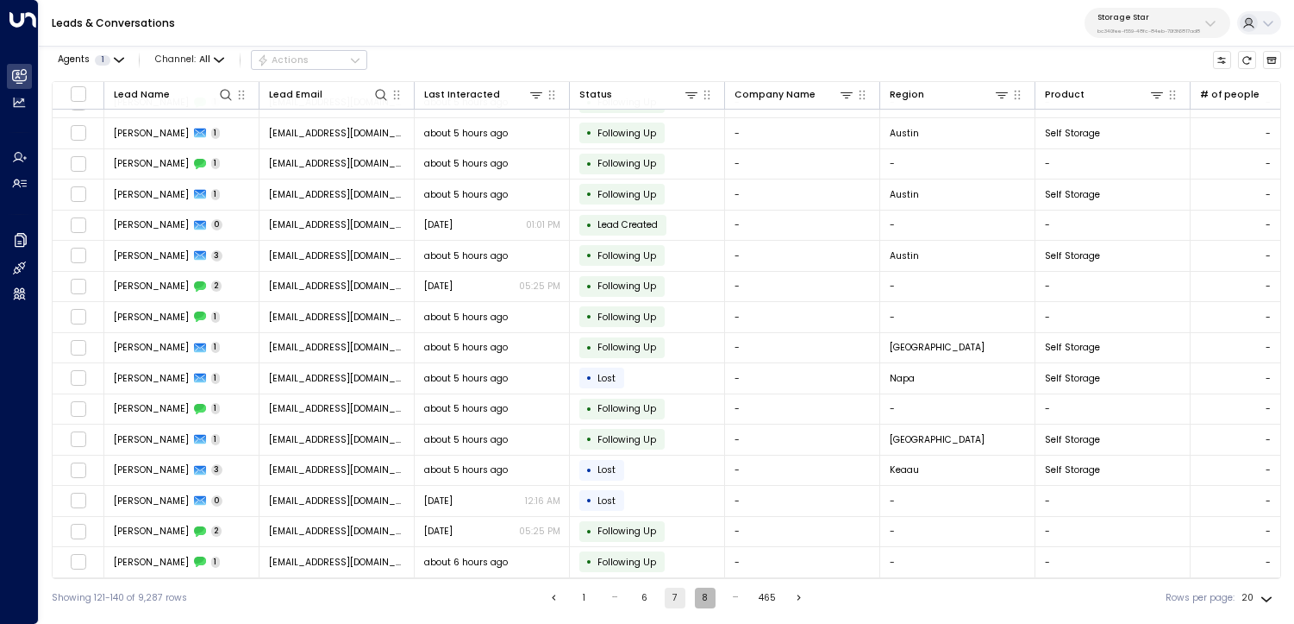
click at [707, 599] on button "8" at bounding box center [705, 597] width 21 height 21
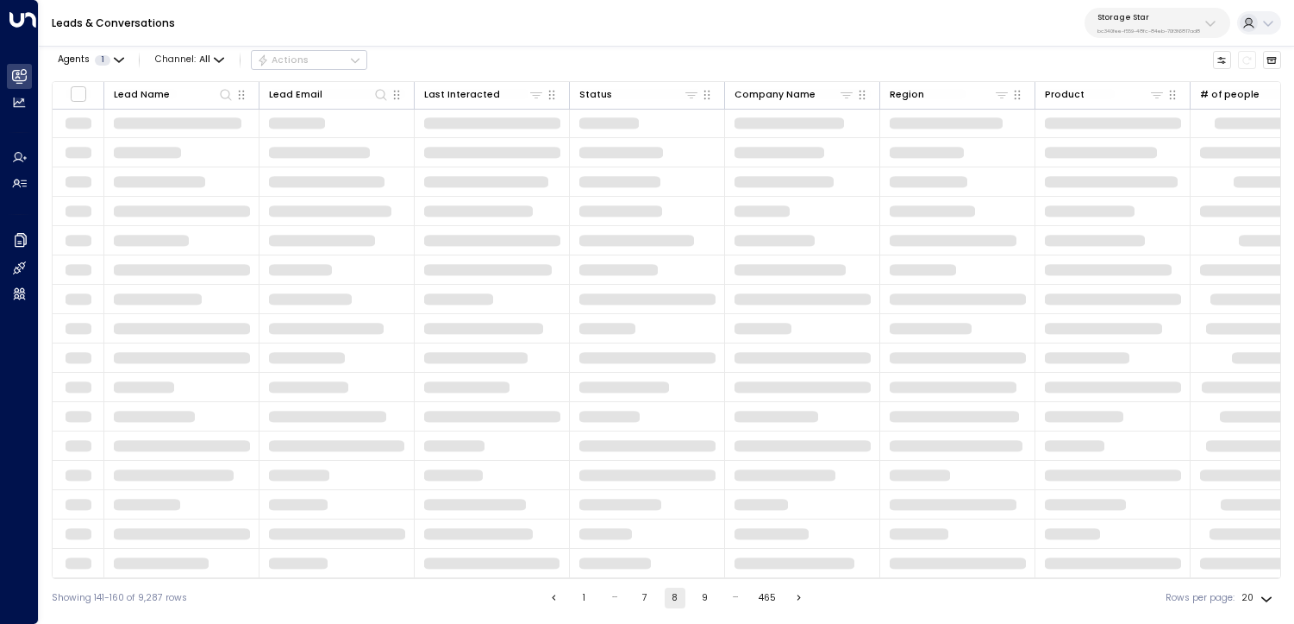
scroll to position [147, 0]
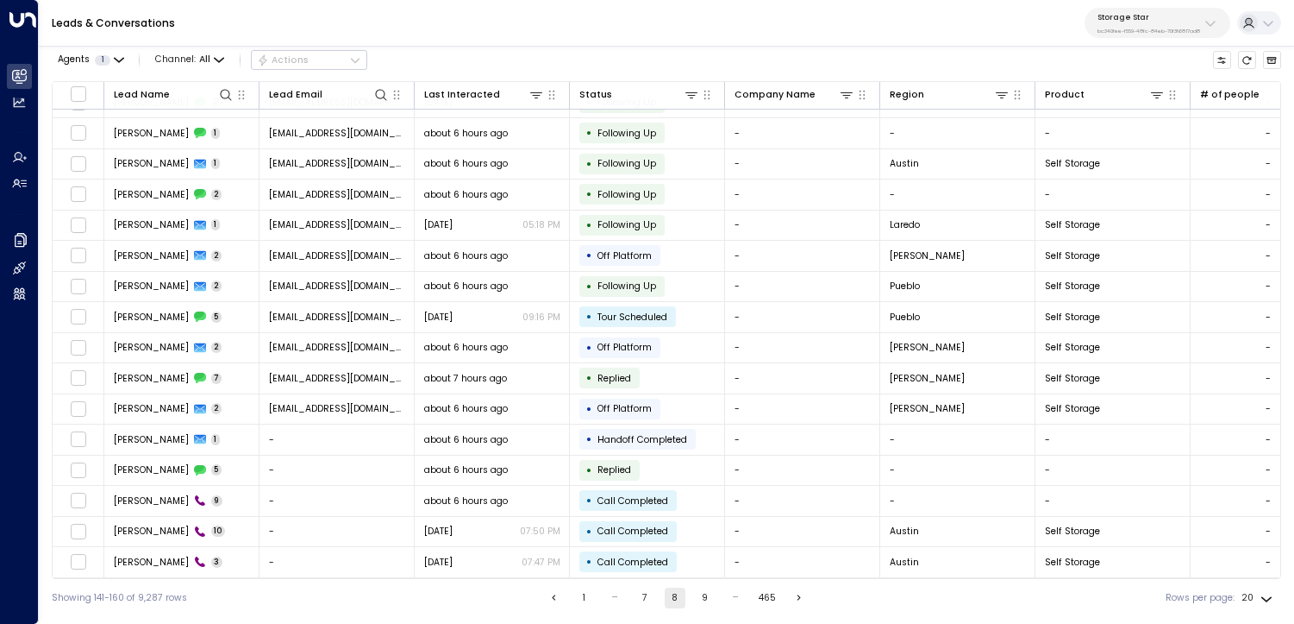
click at [701, 592] on button "9" at bounding box center [705, 597] width 21 height 21
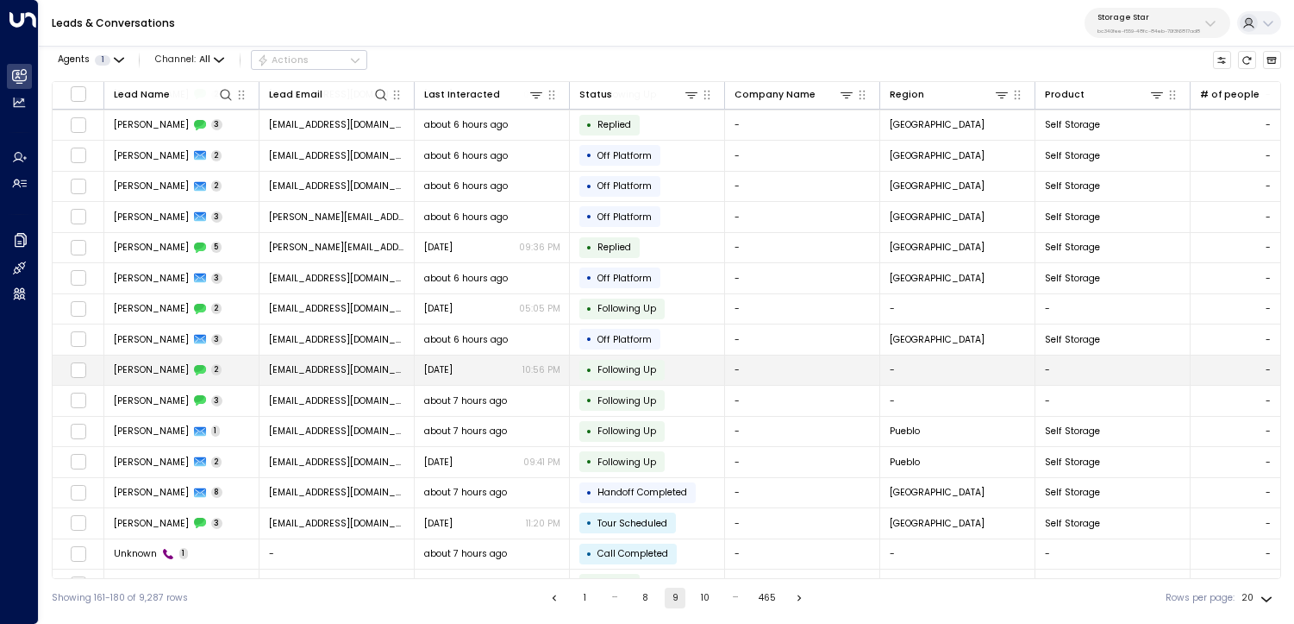
scroll to position [147, 0]
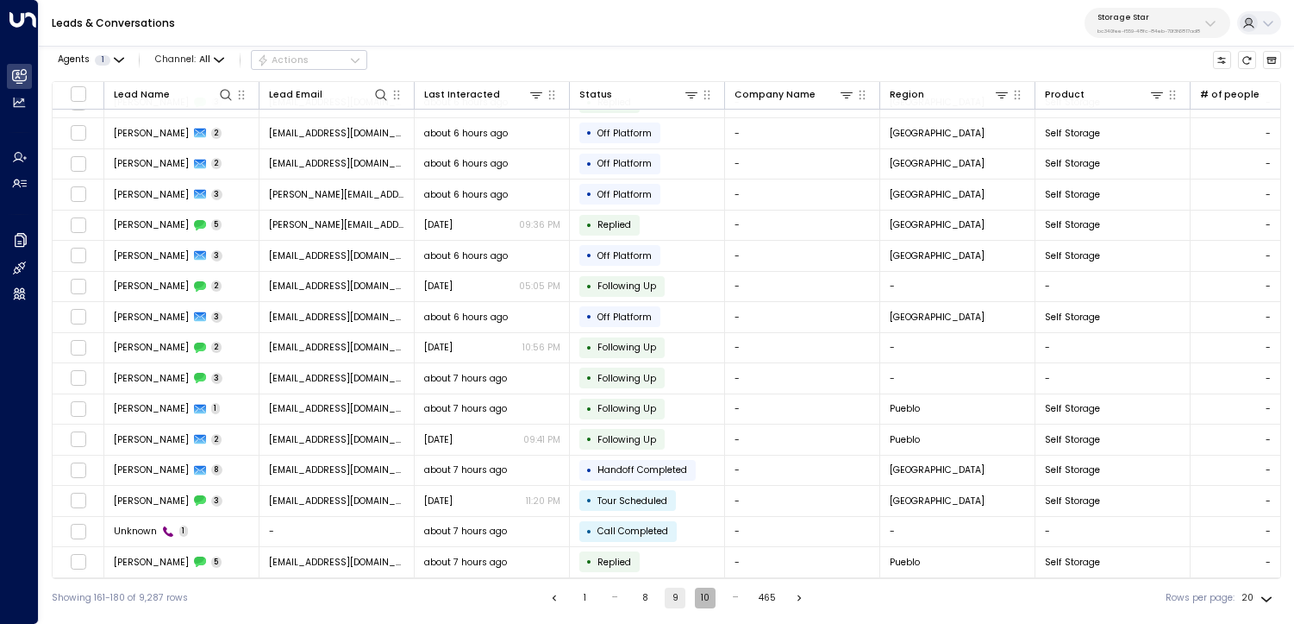
click at [706, 594] on button "10" at bounding box center [705, 597] width 21 height 21
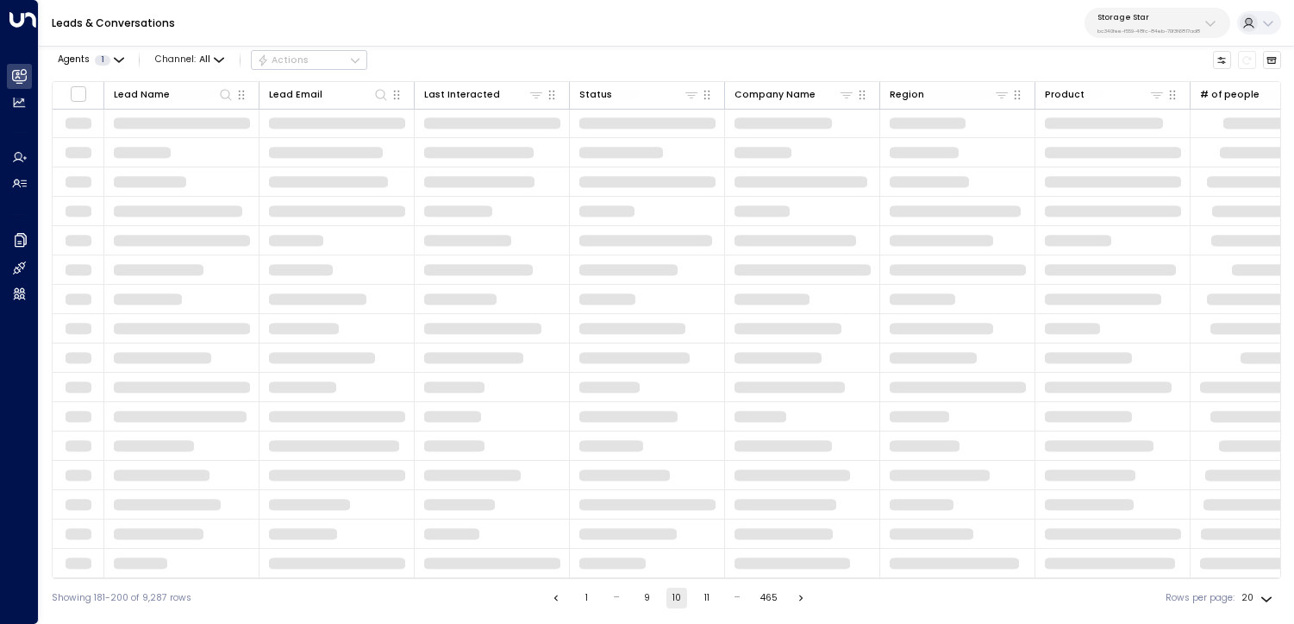
scroll to position [147, 0]
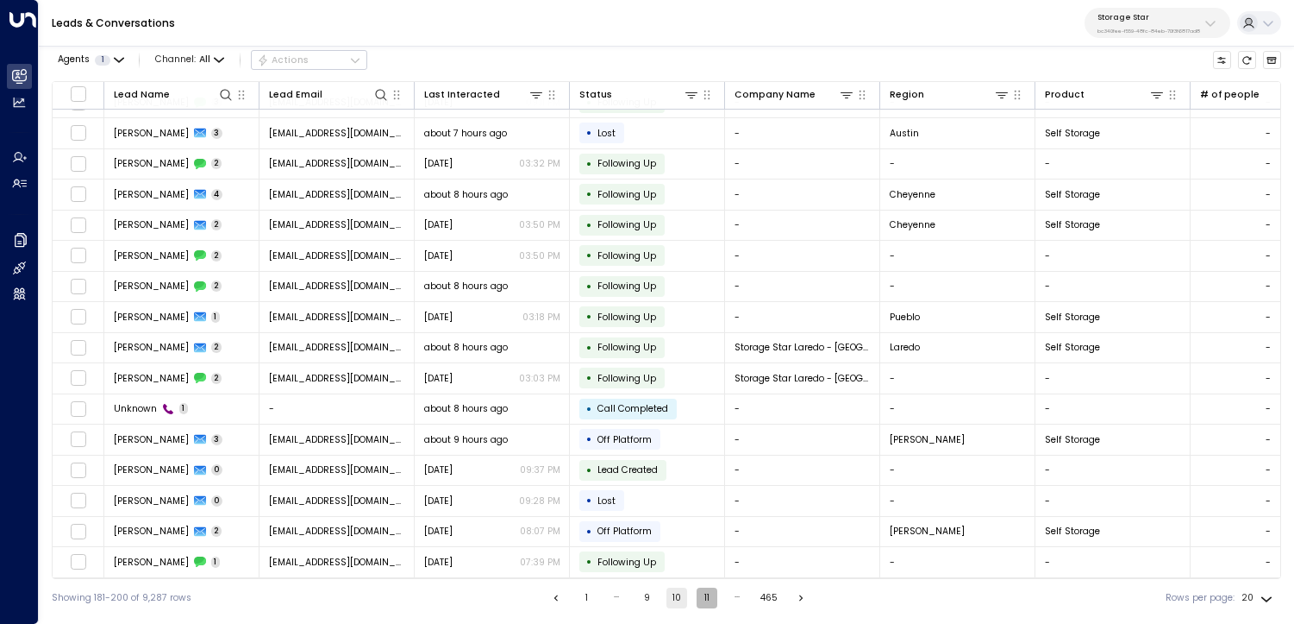
click at [705, 594] on button "11" at bounding box center [707, 597] width 21 height 21
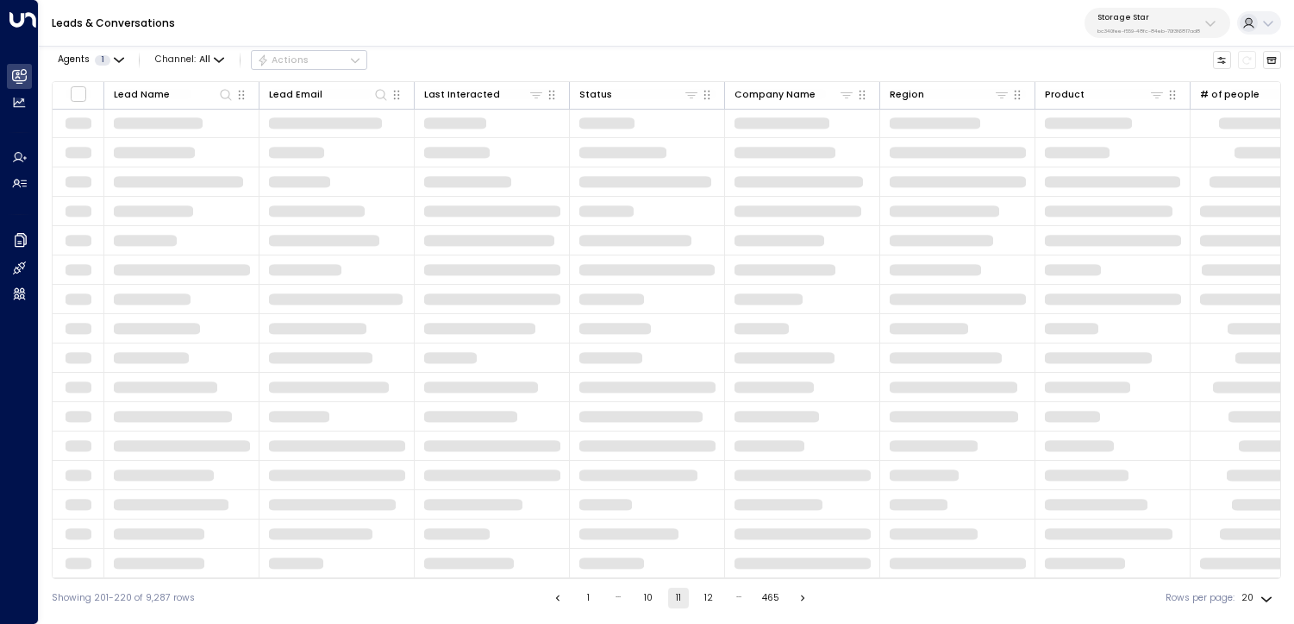
scroll to position [147, 0]
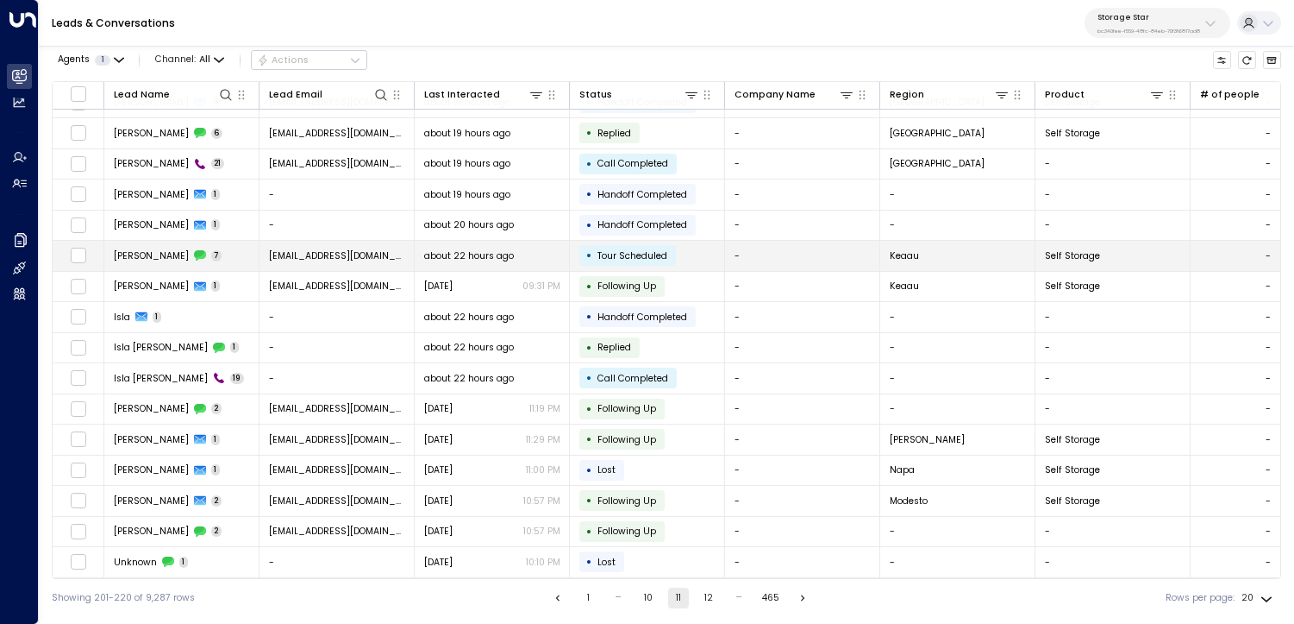
click at [222, 245] on td "Heather Lima 7" at bounding box center [181, 256] width 155 height 30
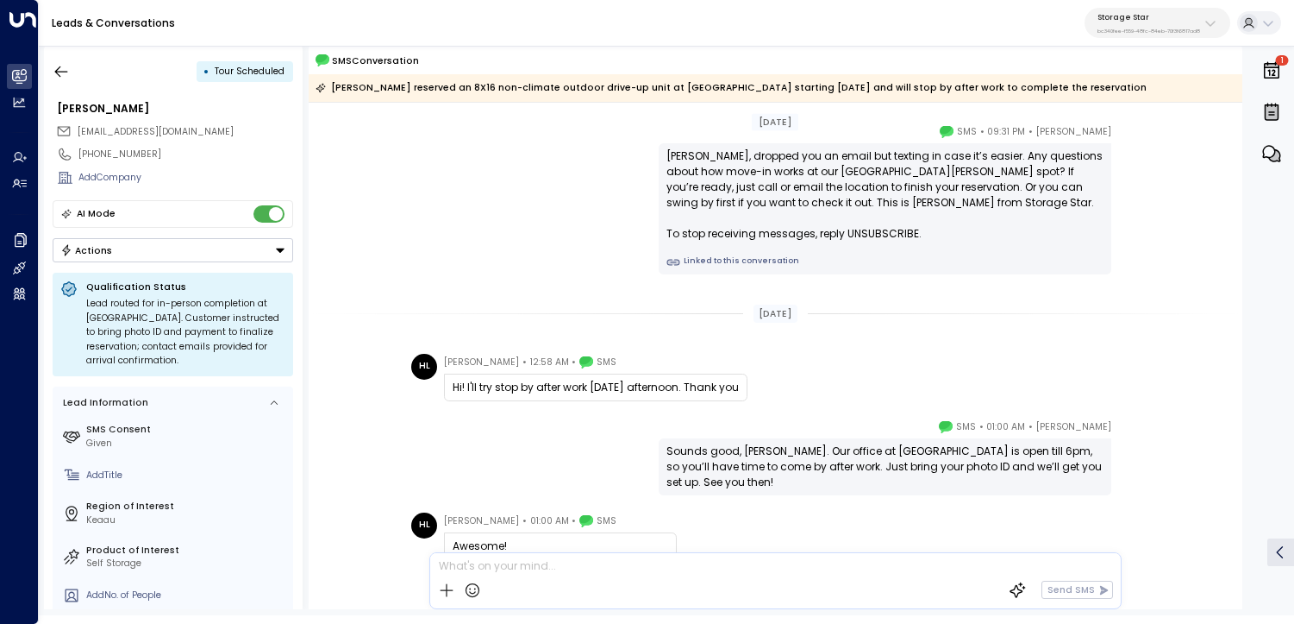
scroll to position [63, 0]
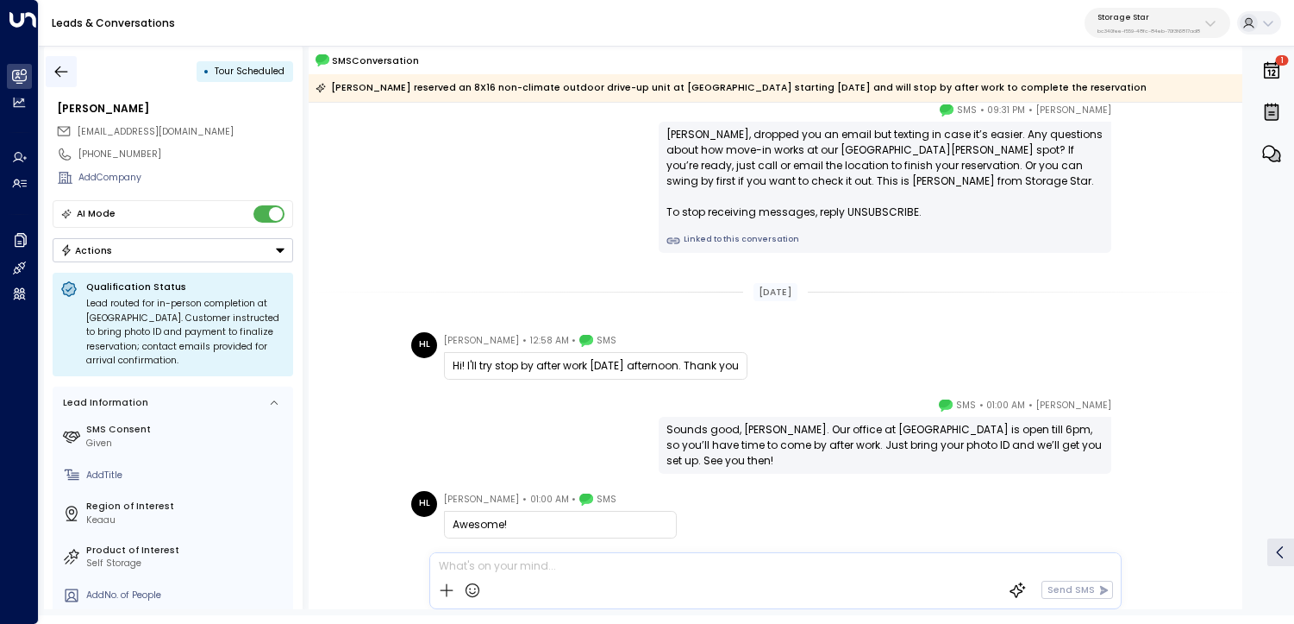
click at [66, 77] on icon "button" at bounding box center [61, 71] width 17 height 17
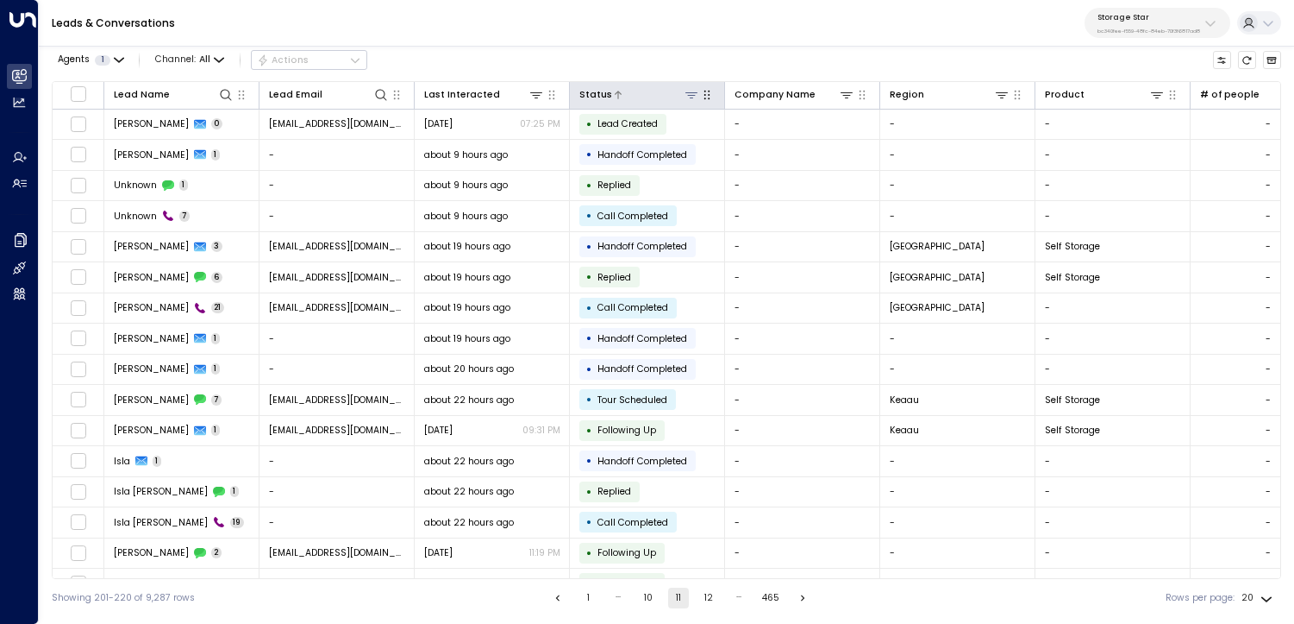
click at [691, 92] on icon at bounding box center [692, 95] width 12 height 6
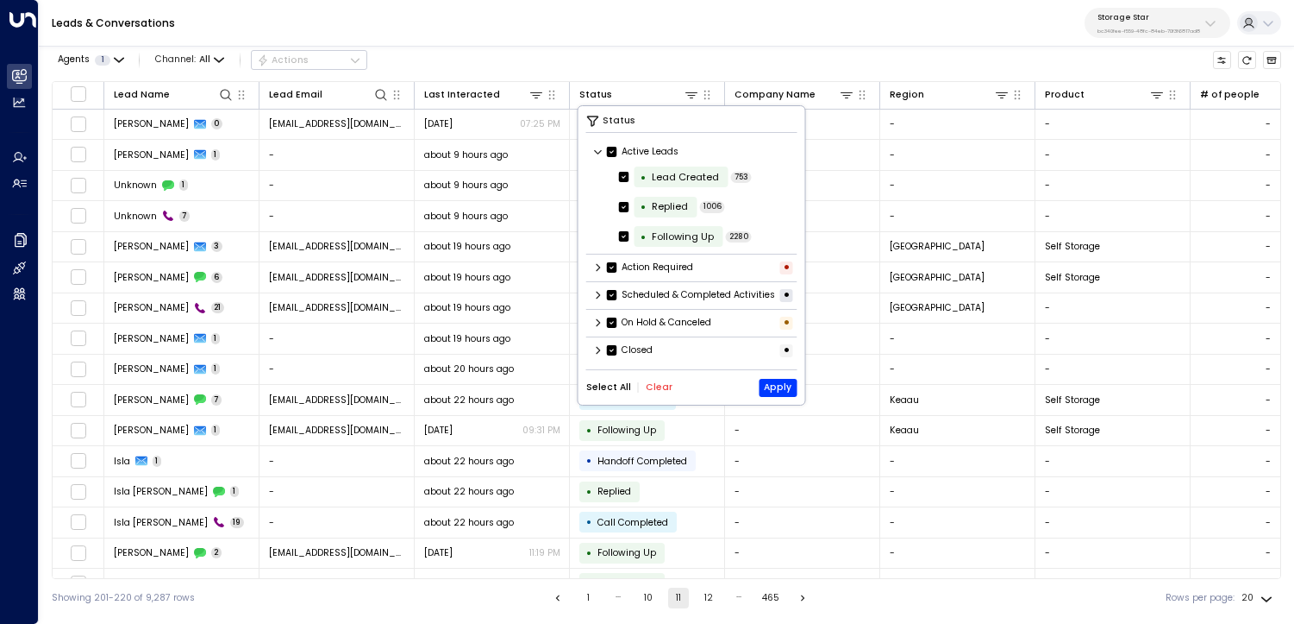
click at [650, 392] on button "Clear" at bounding box center [659, 387] width 27 height 10
click at [598, 300] on icon at bounding box center [598, 295] width 10 height 10
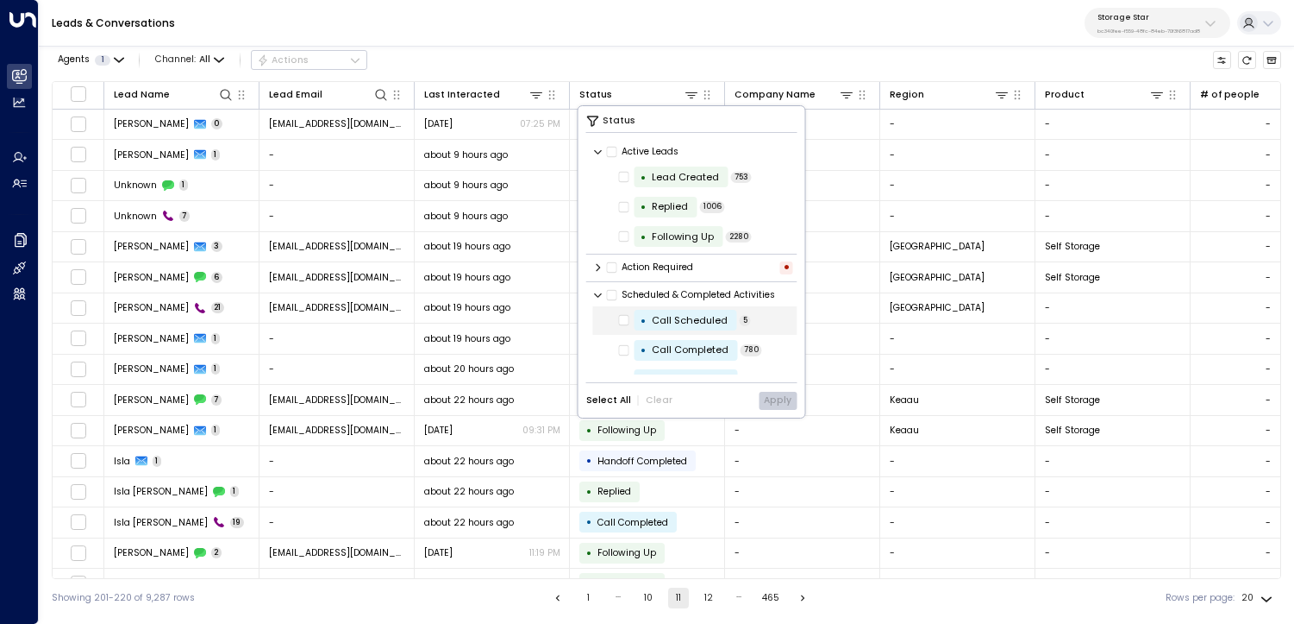
scroll to position [23, 0]
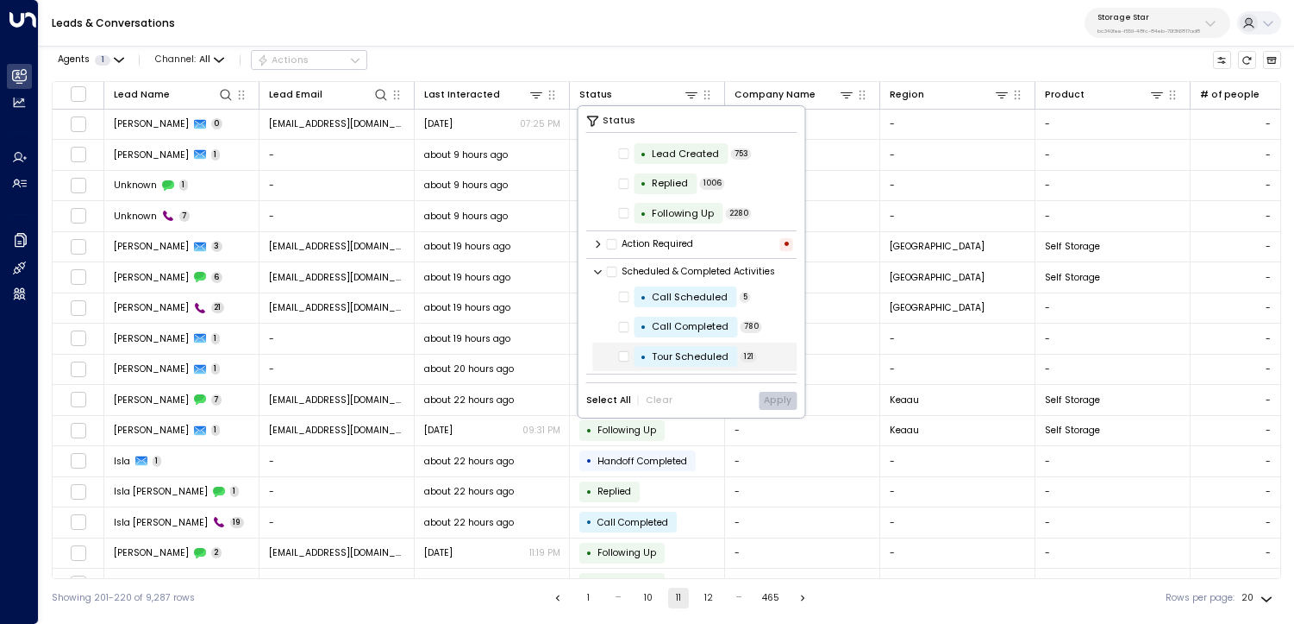
click at [617, 355] on div "• Tour Scheduled 121" at bounding box center [695, 356] width 204 height 28
click at [770, 393] on button "Apply" at bounding box center [778, 401] width 38 height 18
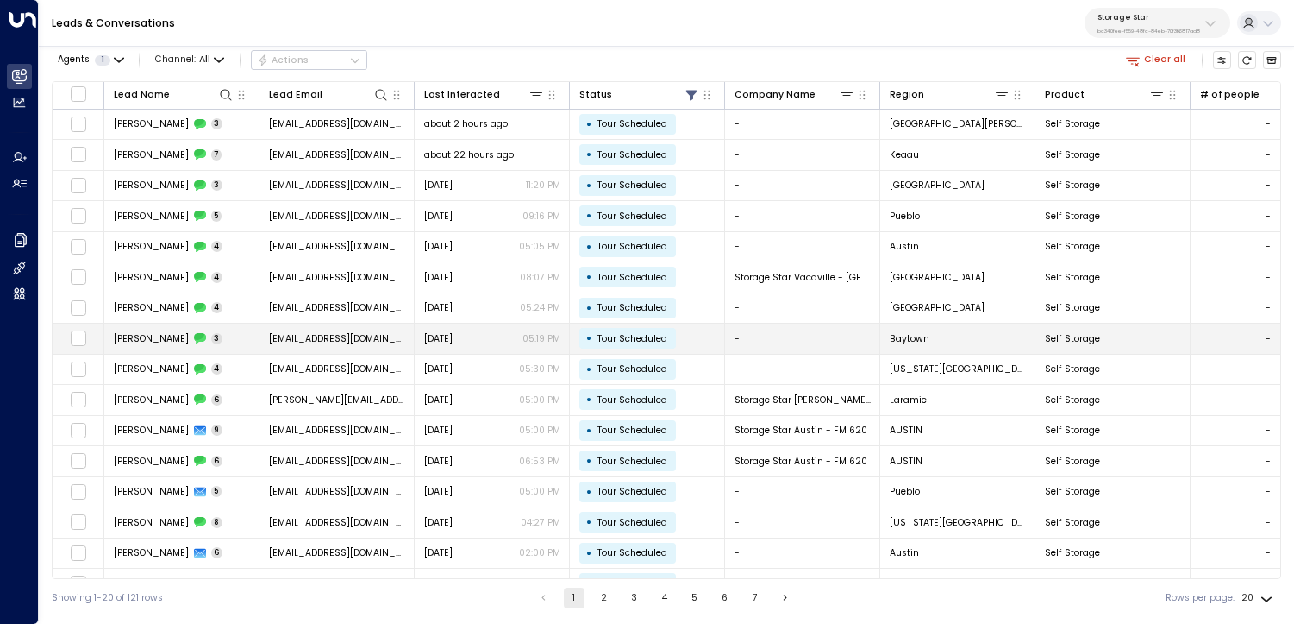
scroll to position [147, 0]
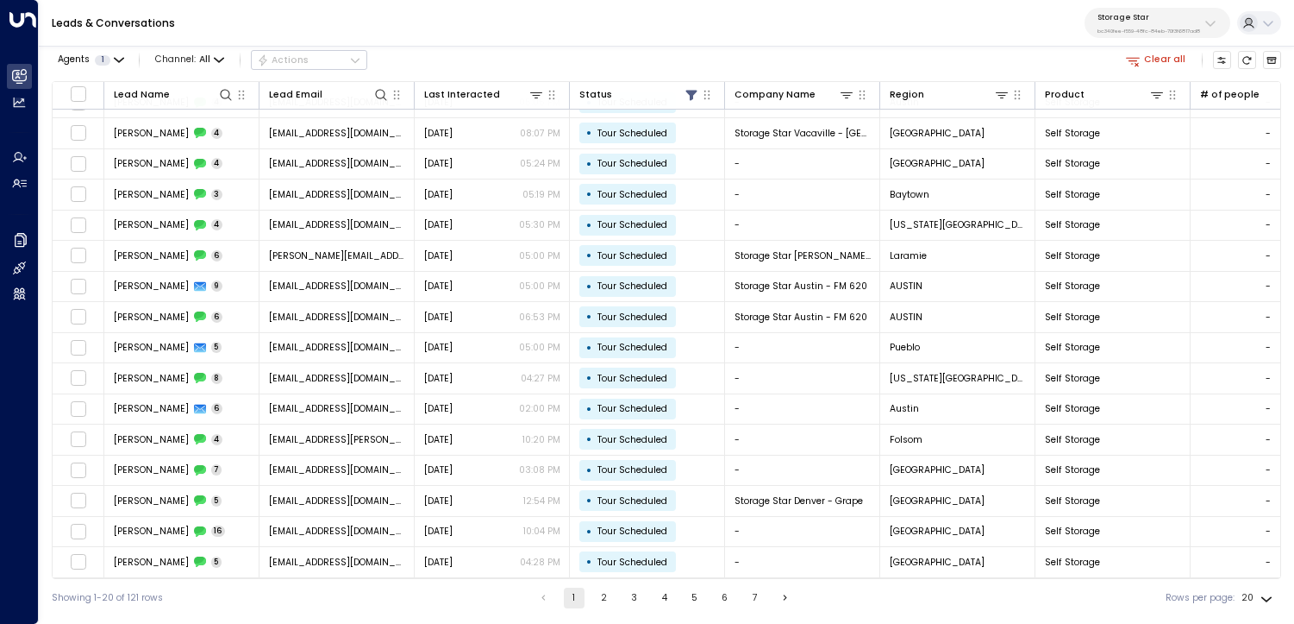
click at [605, 599] on button "2" at bounding box center [604, 597] width 21 height 21
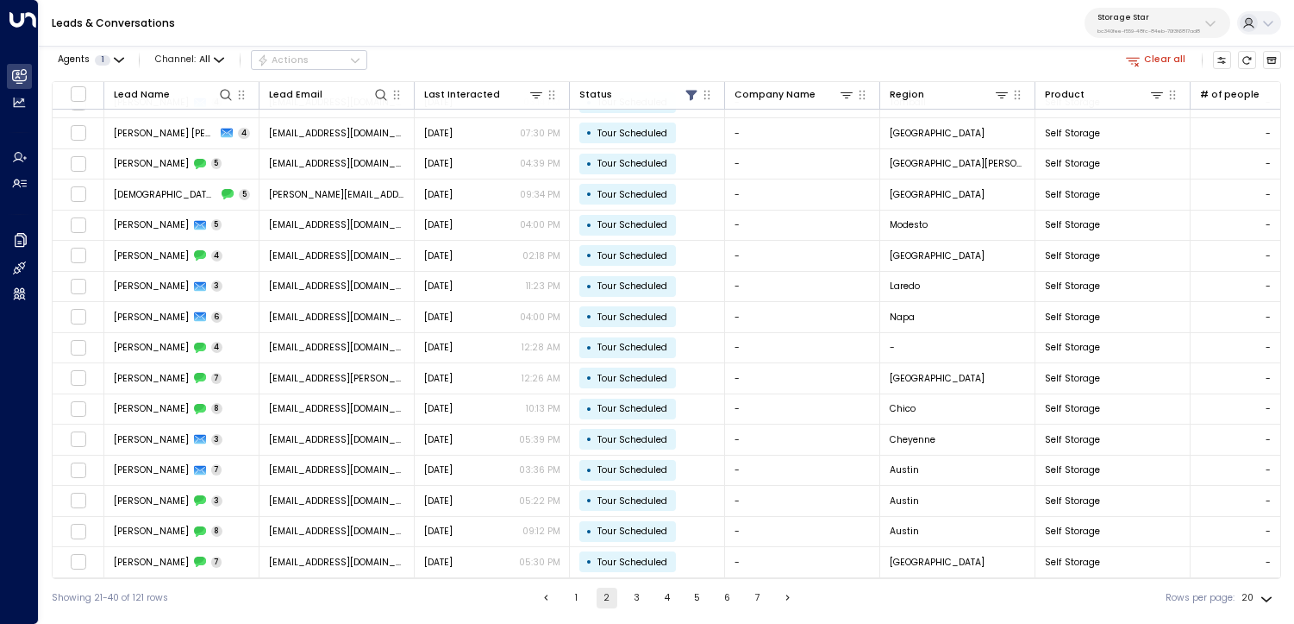
click at [632, 597] on button "3" at bounding box center [637, 597] width 21 height 21
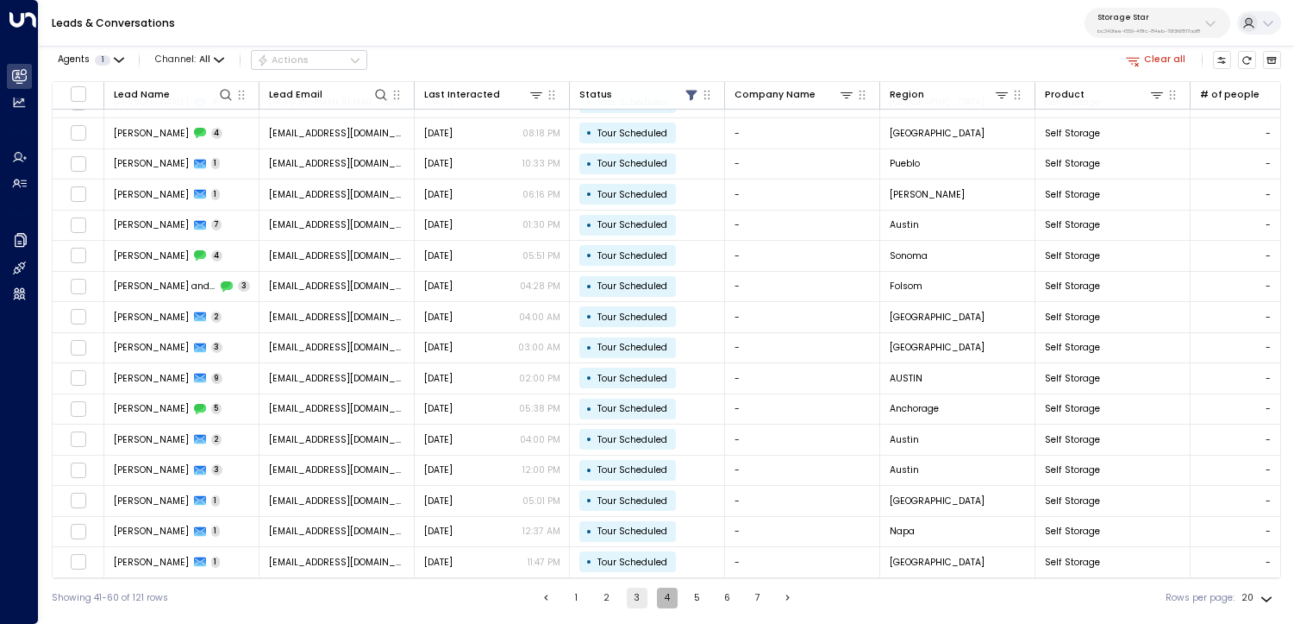
click at [657, 591] on button "4" at bounding box center [667, 597] width 21 height 21
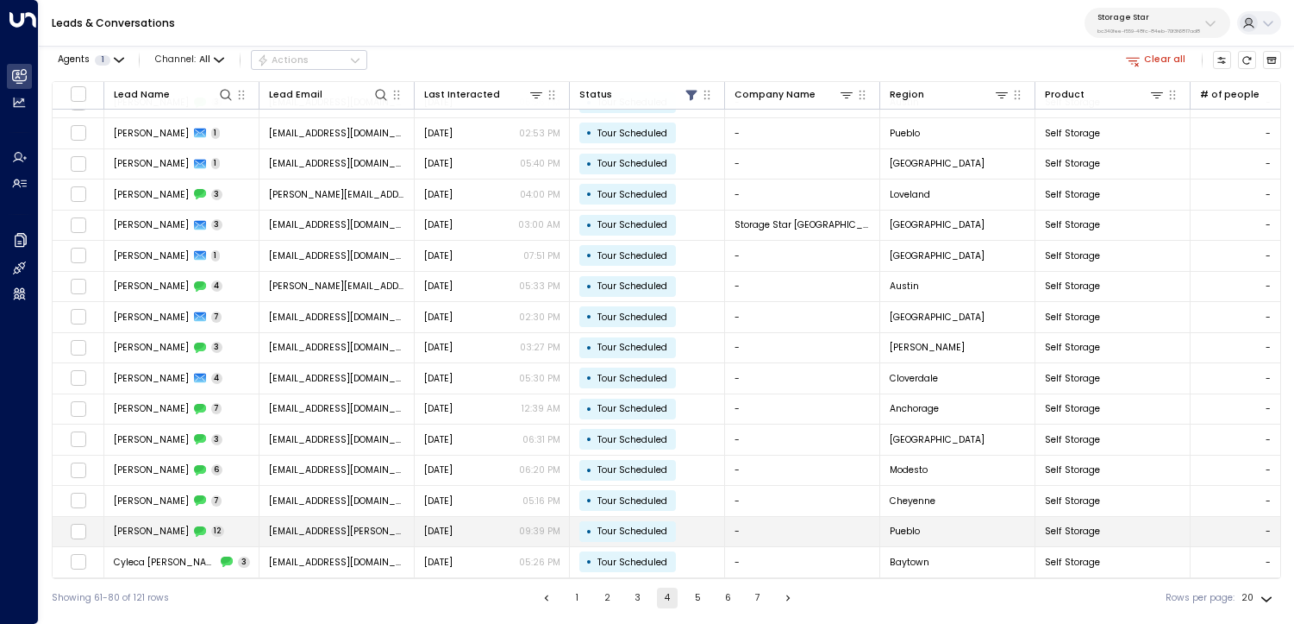
click at [484, 533] on div "Jul 19, 2025 09:39 PM" at bounding box center [492, 530] width 136 height 13
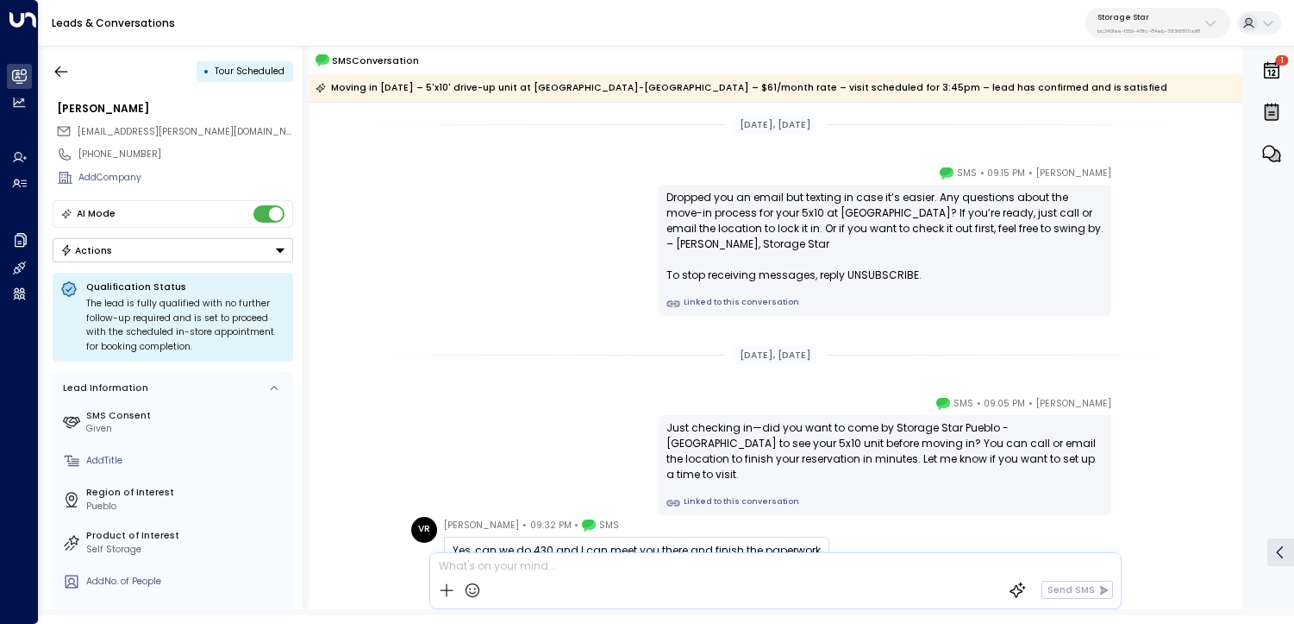
click at [696, 304] on link "Linked to this conversation" at bounding box center [885, 304] width 437 height 14
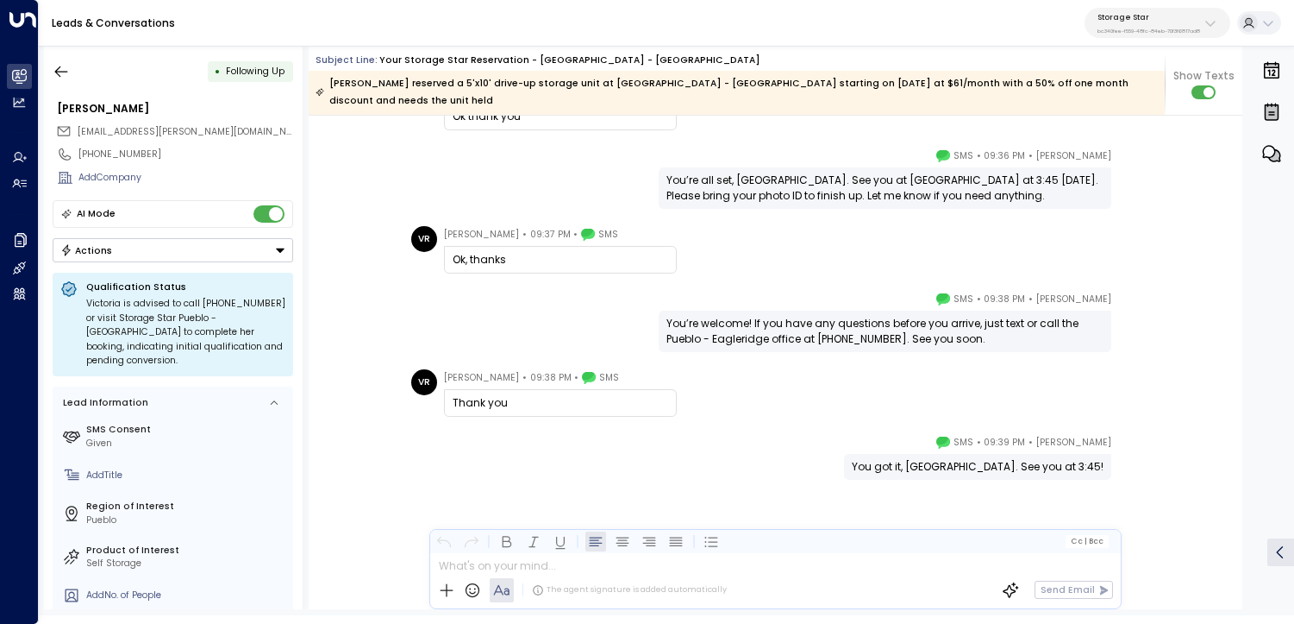
scroll to position [2339, 0]
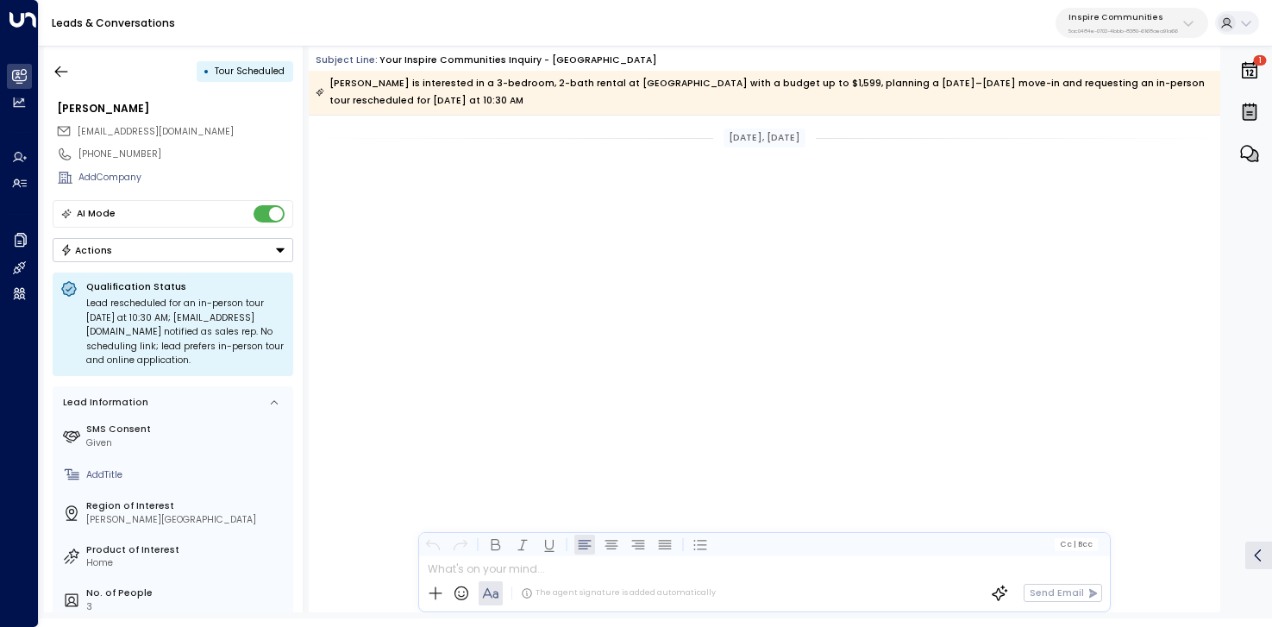
scroll to position [4567, 0]
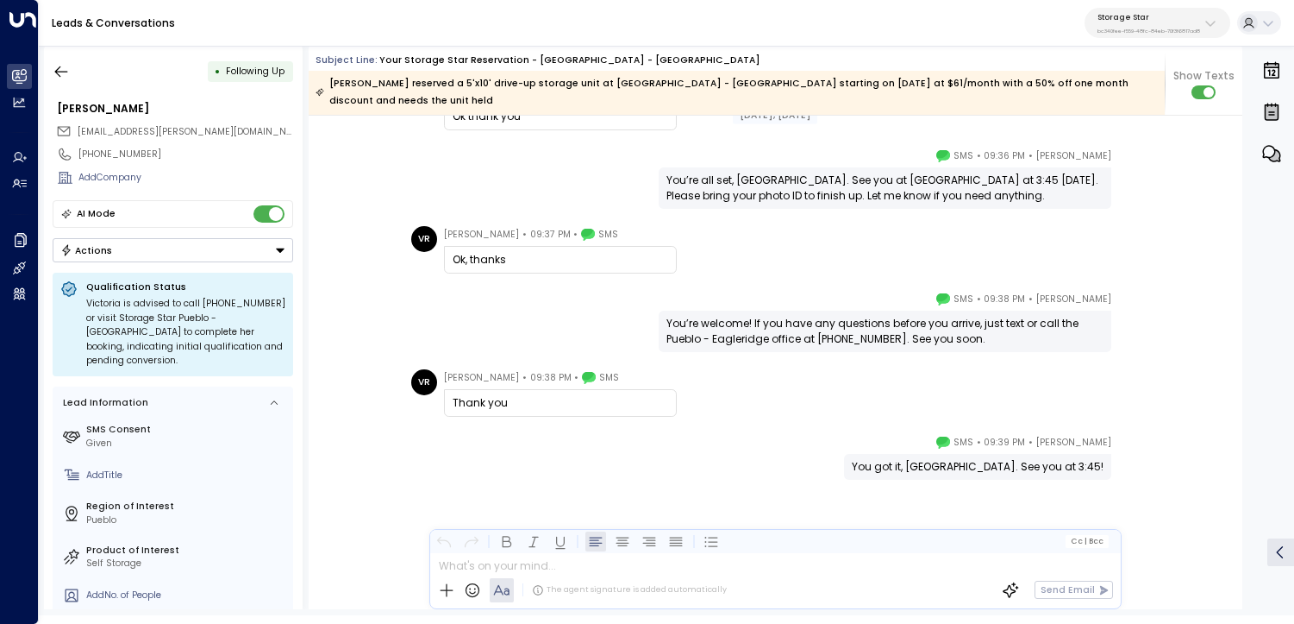
scroll to position [2339, 0]
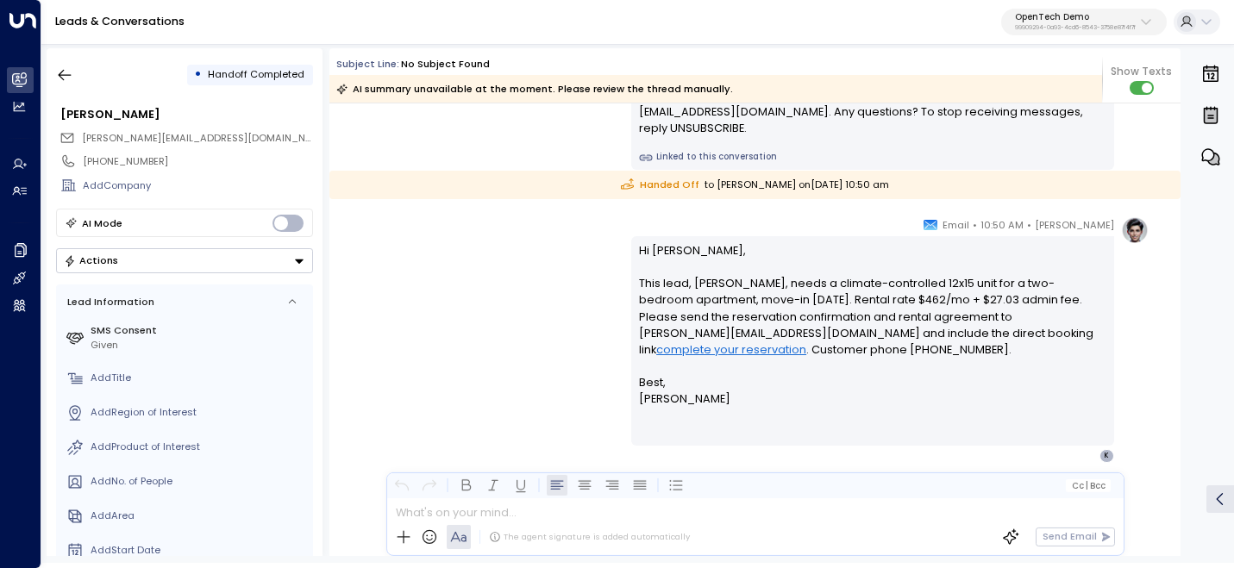
scroll to position [168, 0]
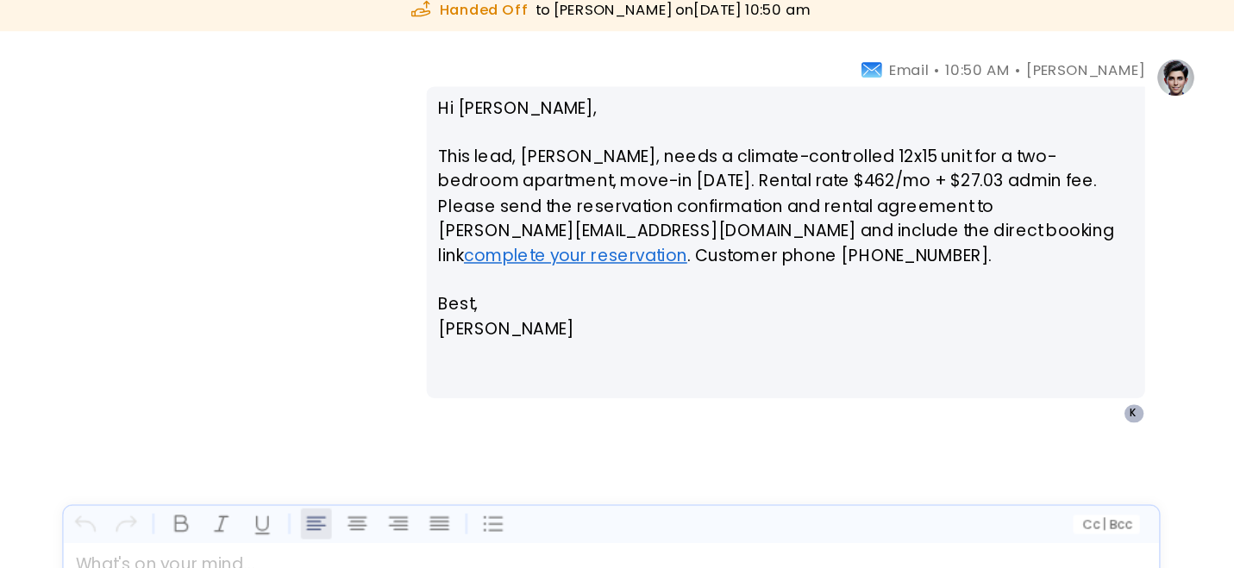
click at [666, 205] on p "Hi [PERSON_NAME], This lead, [PERSON_NAME], needs a climate-controlled 12x15 un…" at bounding box center [872, 280] width 467 height 166
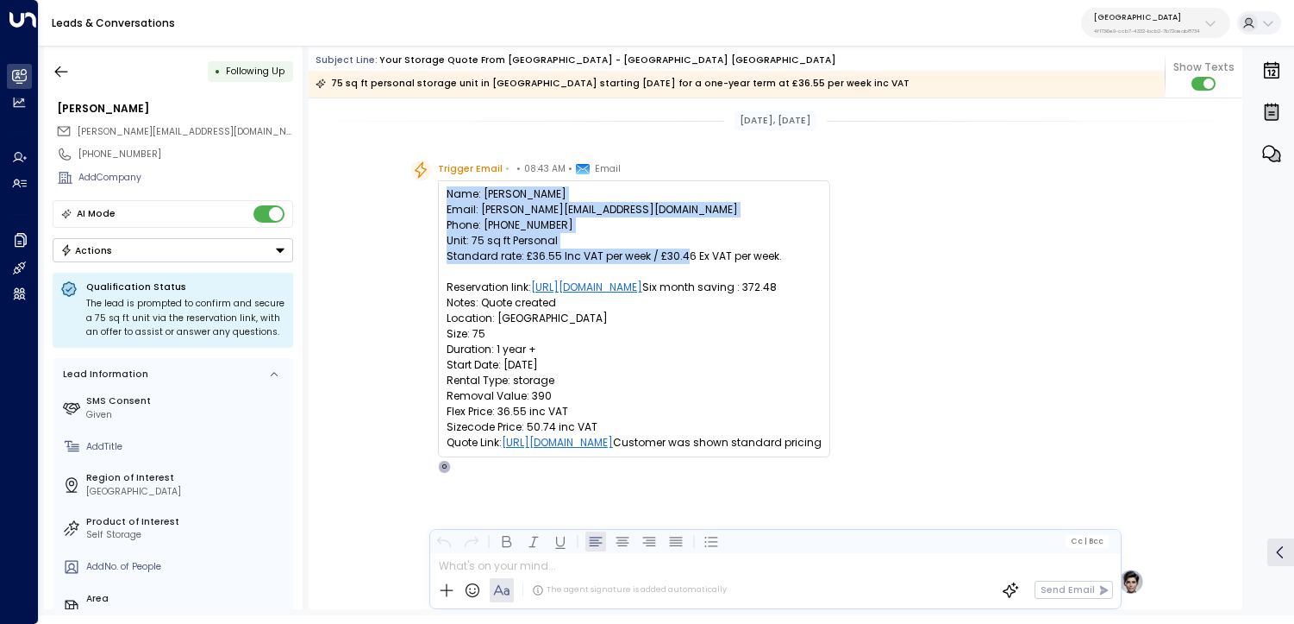
scroll to position [3, 0]
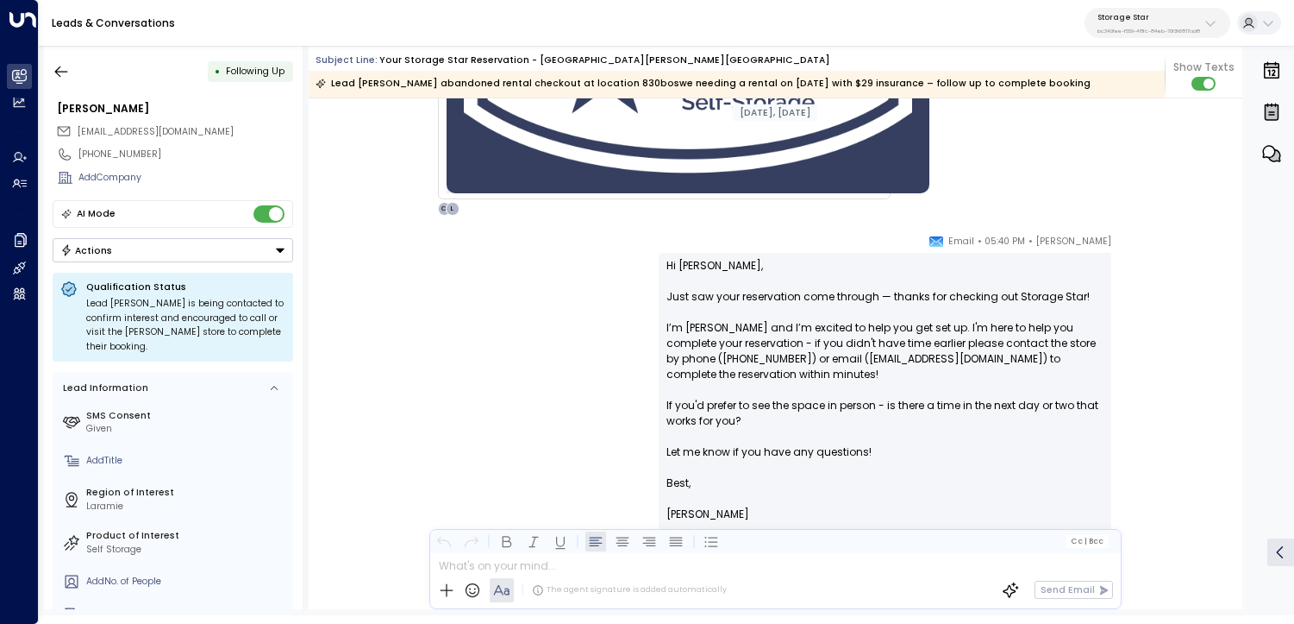
scroll to position [925, 0]
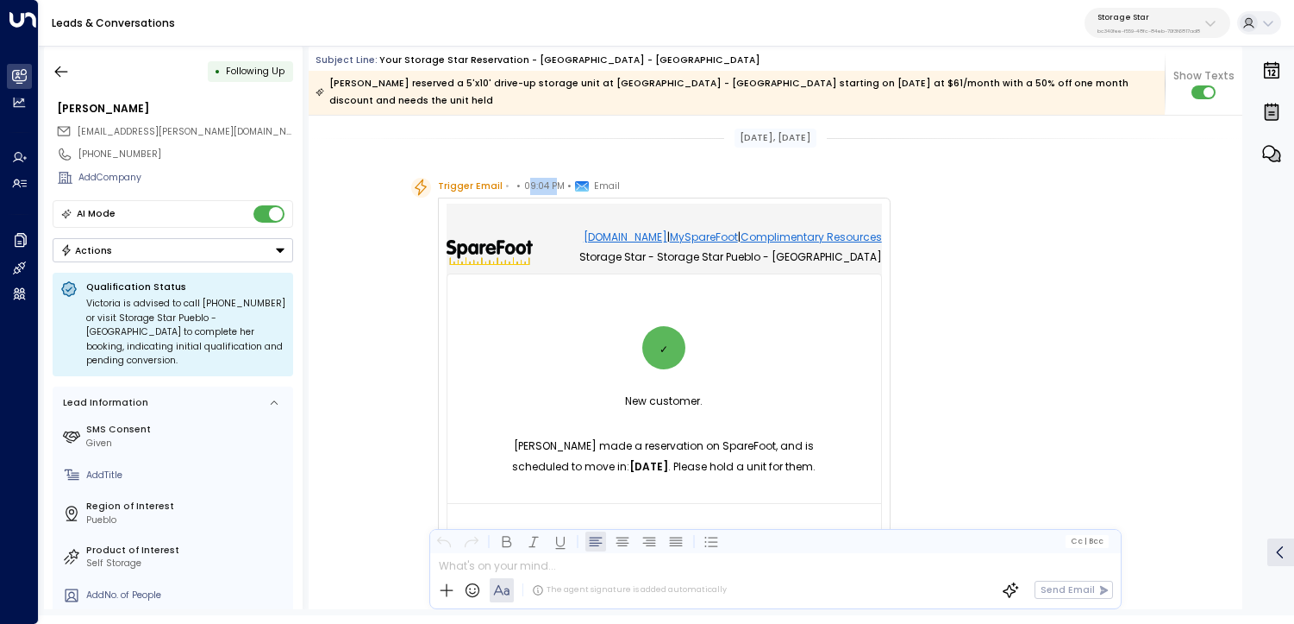
drag, startPoint x: 519, startPoint y: 185, endPoint x: 547, endPoint y: 185, distance: 27.6
click at [547, 185] on span "09:04 PM" at bounding box center [544, 186] width 41 height 17
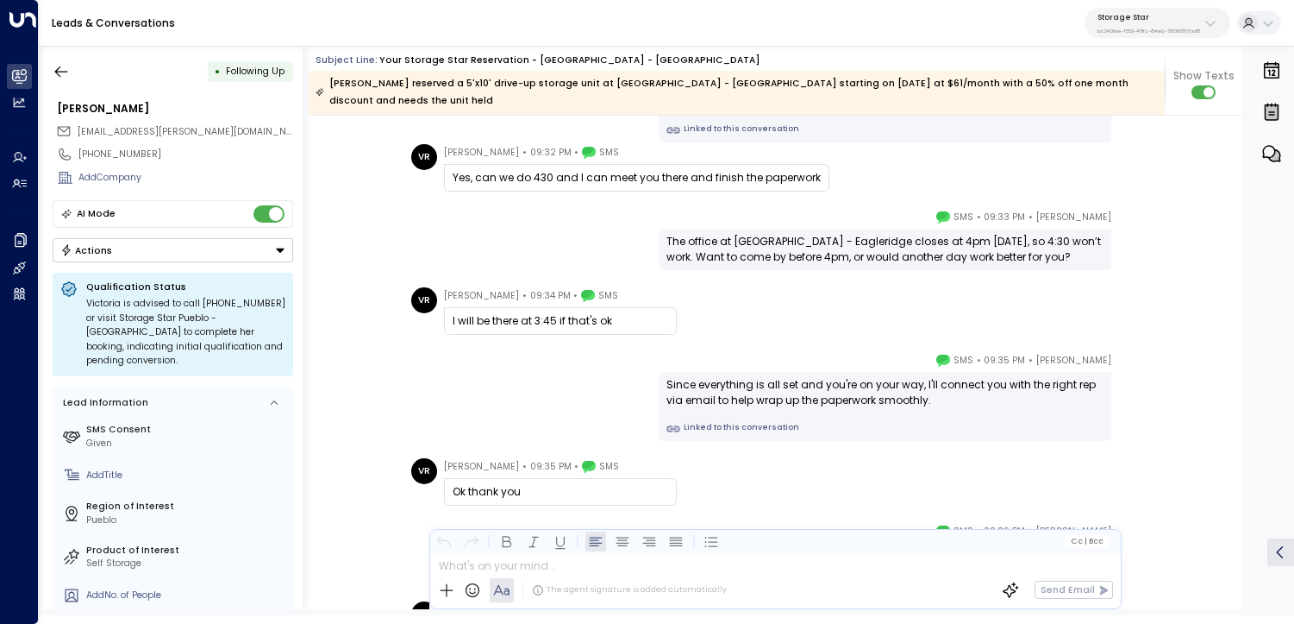
scroll to position [1965, 0]
